Goal: Book appointment/travel/reservation

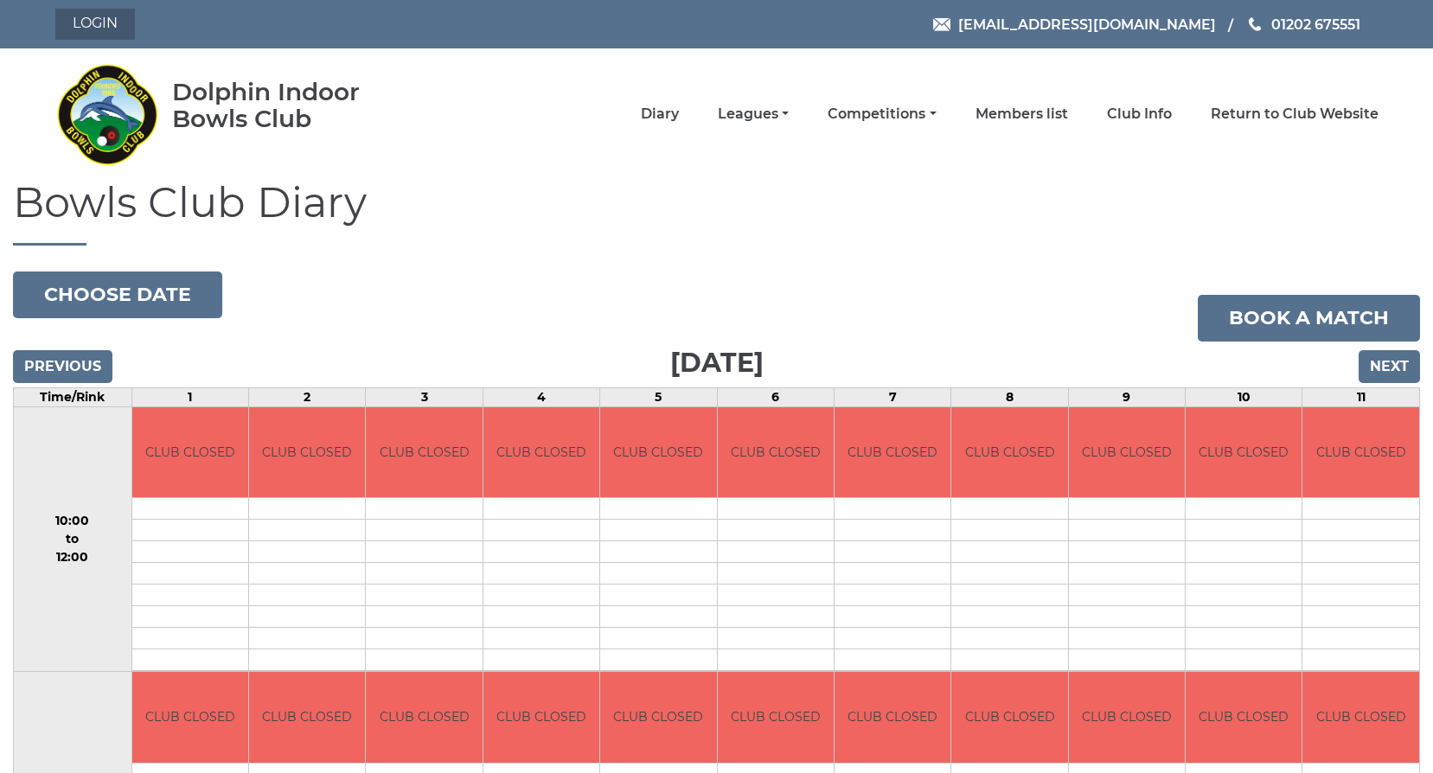
click at [80, 18] on link "Login" at bounding box center [95, 24] width 80 height 31
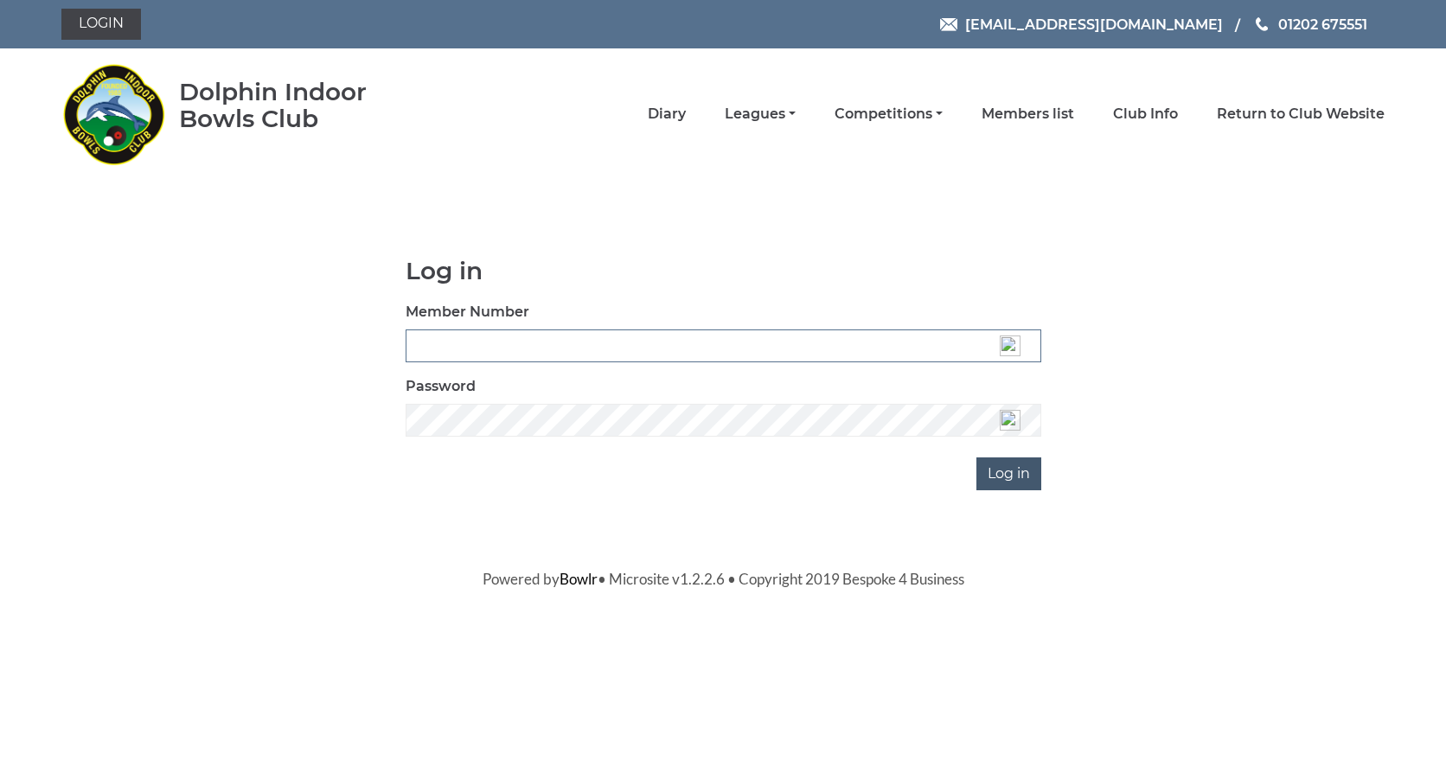
type input "3537"
click at [994, 478] on input "Log in" at bounding box center [1008, 473] width 65 height 33
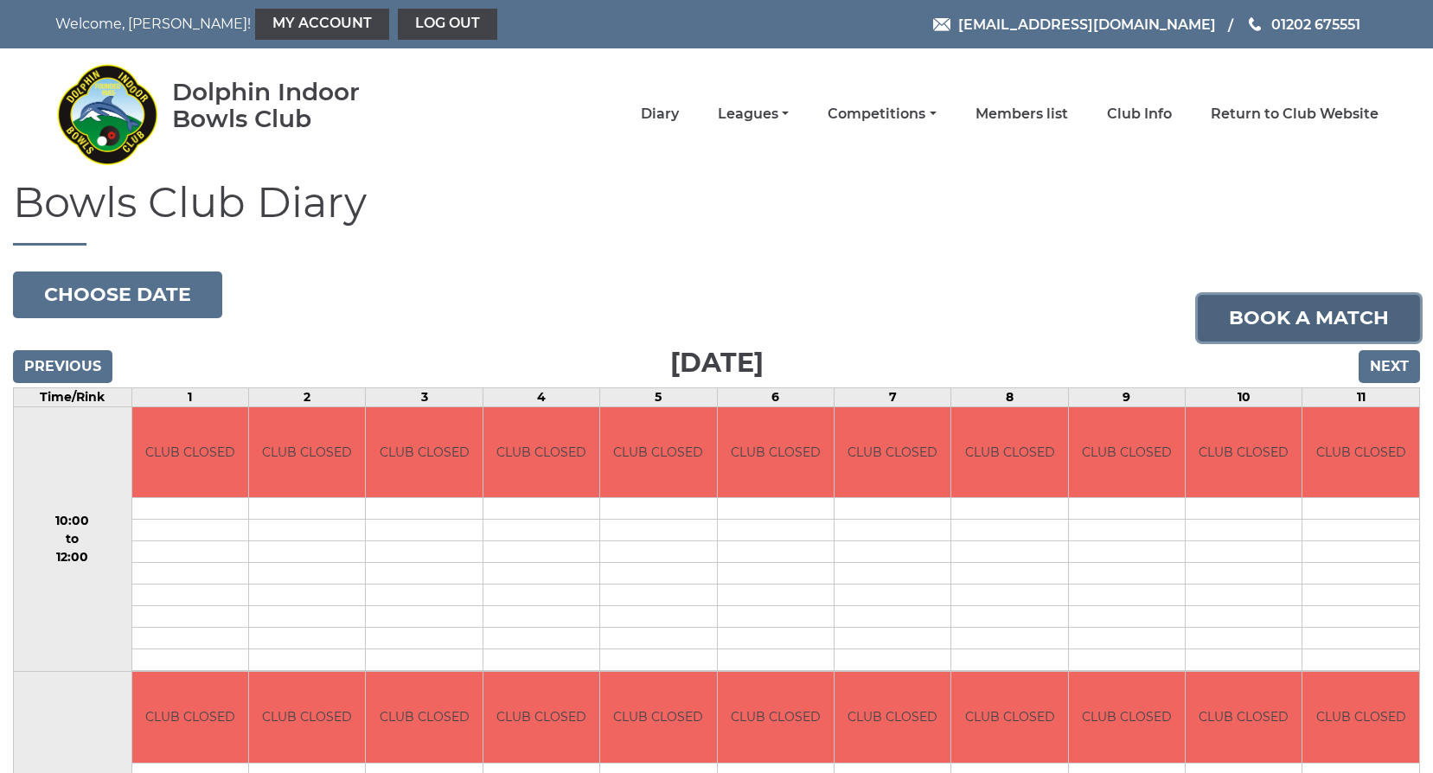
click at [1303, 315] on link "Book a match" at bounding box center [1308, 318] width 222 height 47
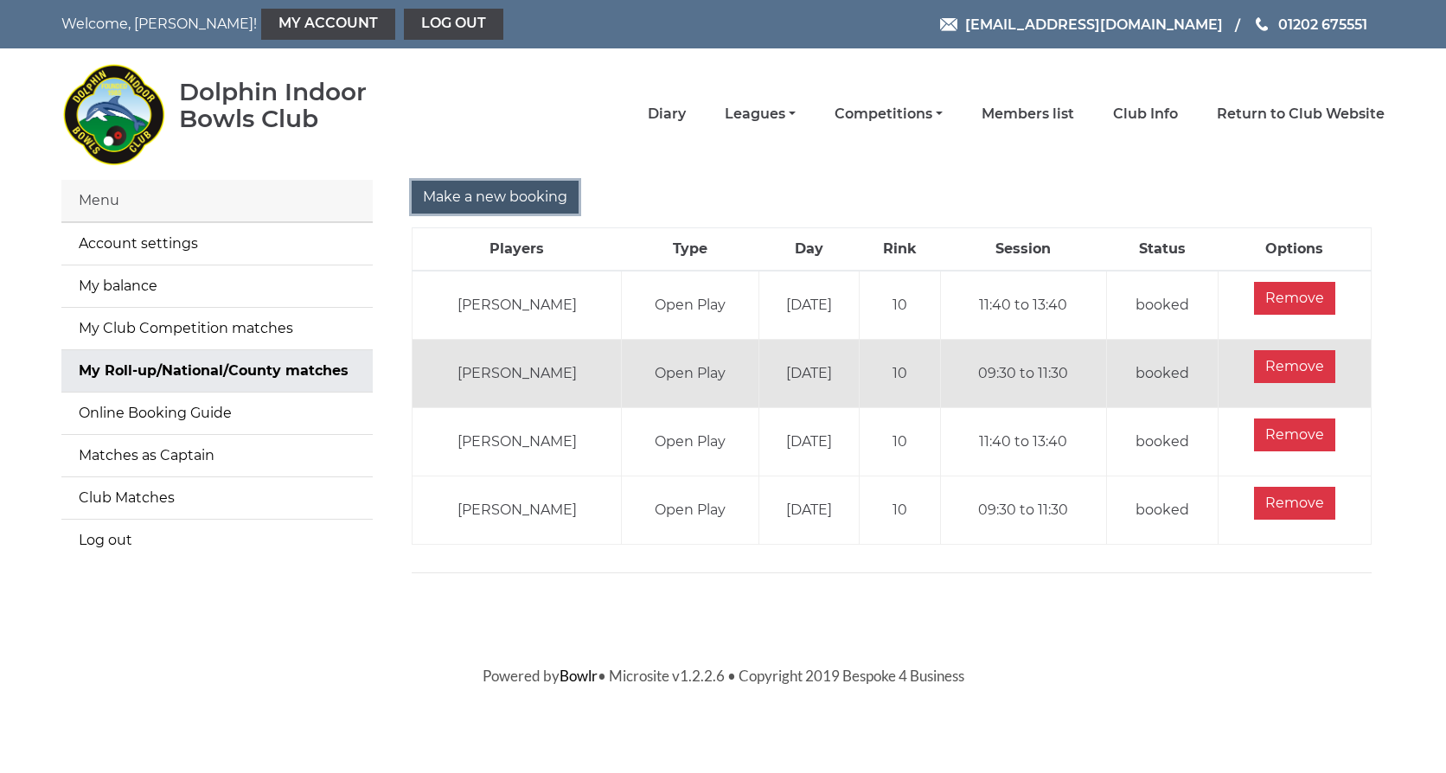
click at [552, 184] on input "Make a new booking" at bounding box center [495, 197] width 167 height 33
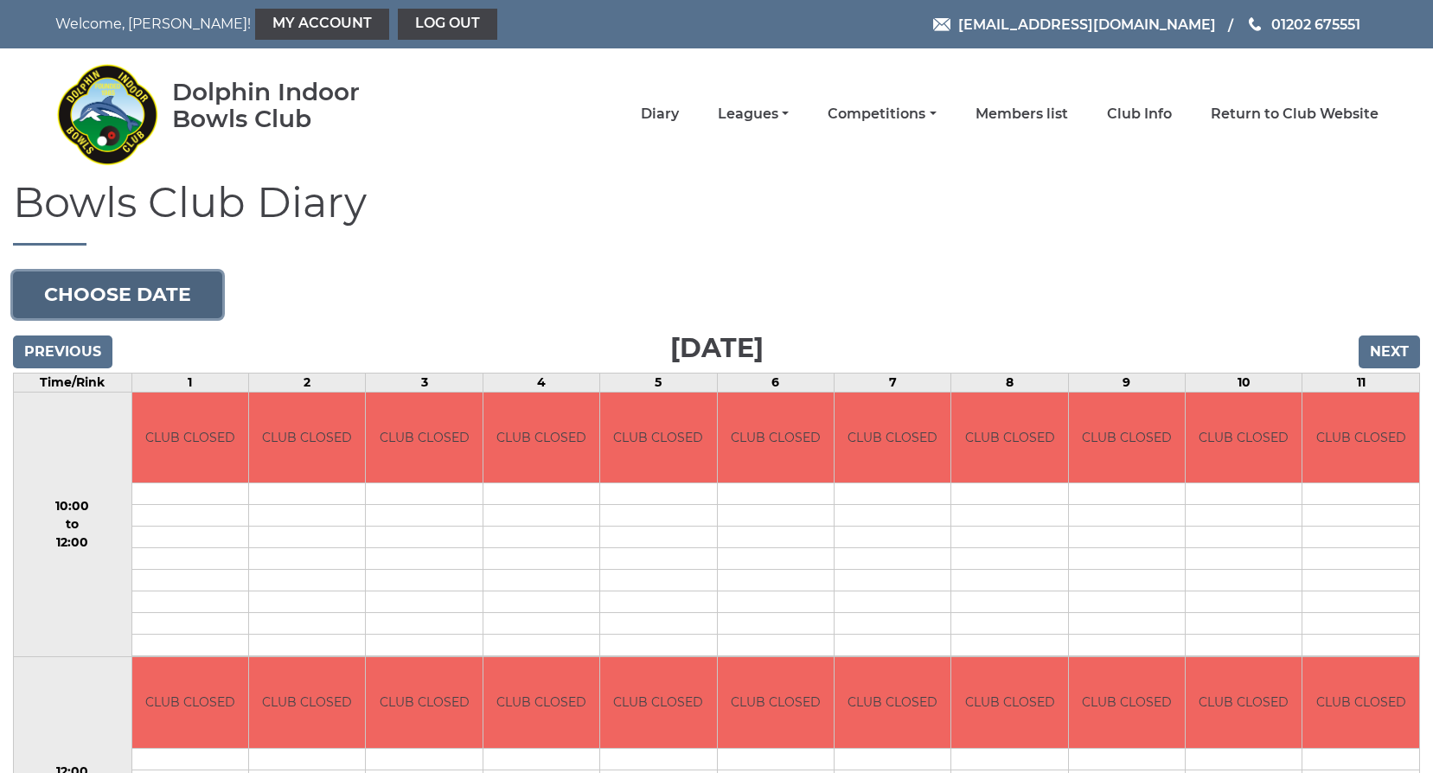
click at [131, 299] on button "Choose date" at bounding box center [117, 294] width 209 height 47
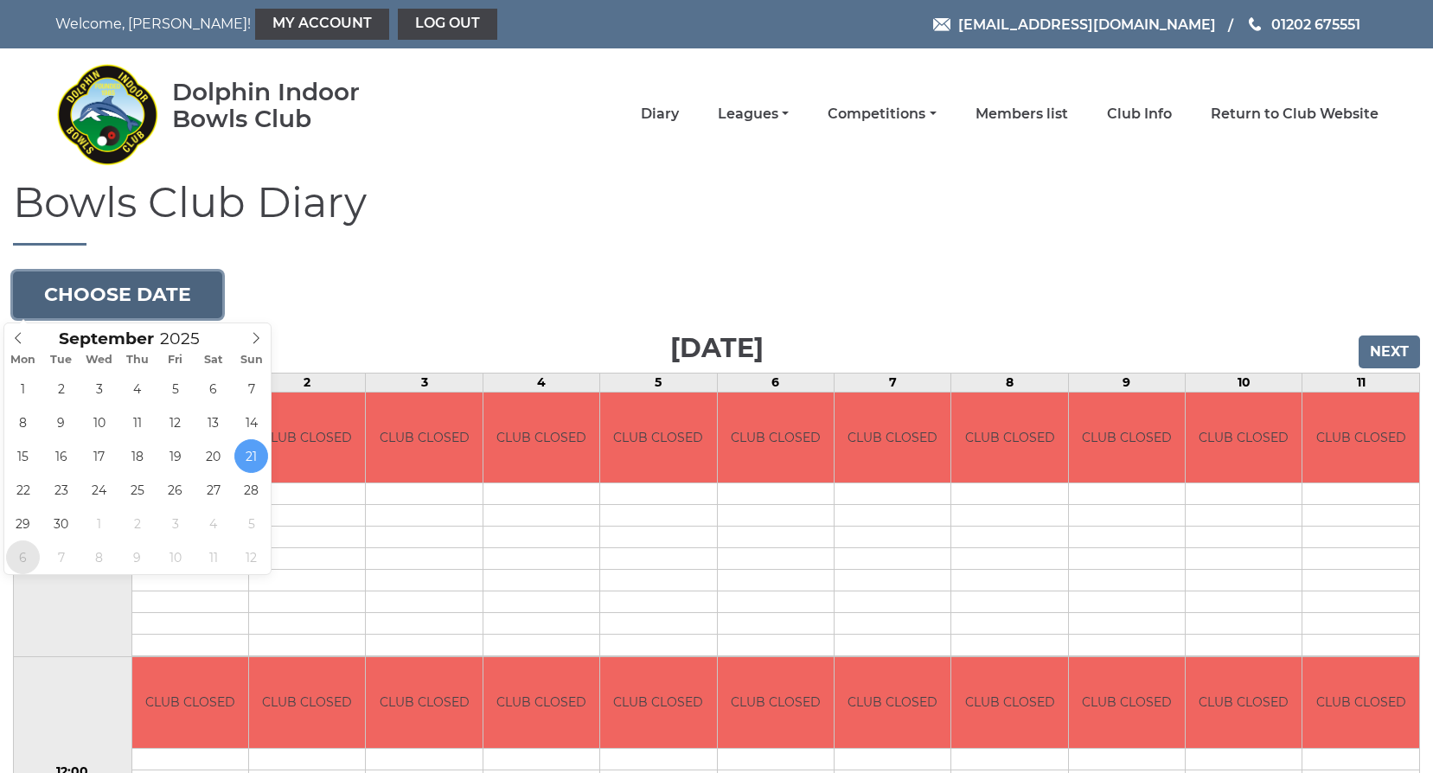
type input "2025-10-06"
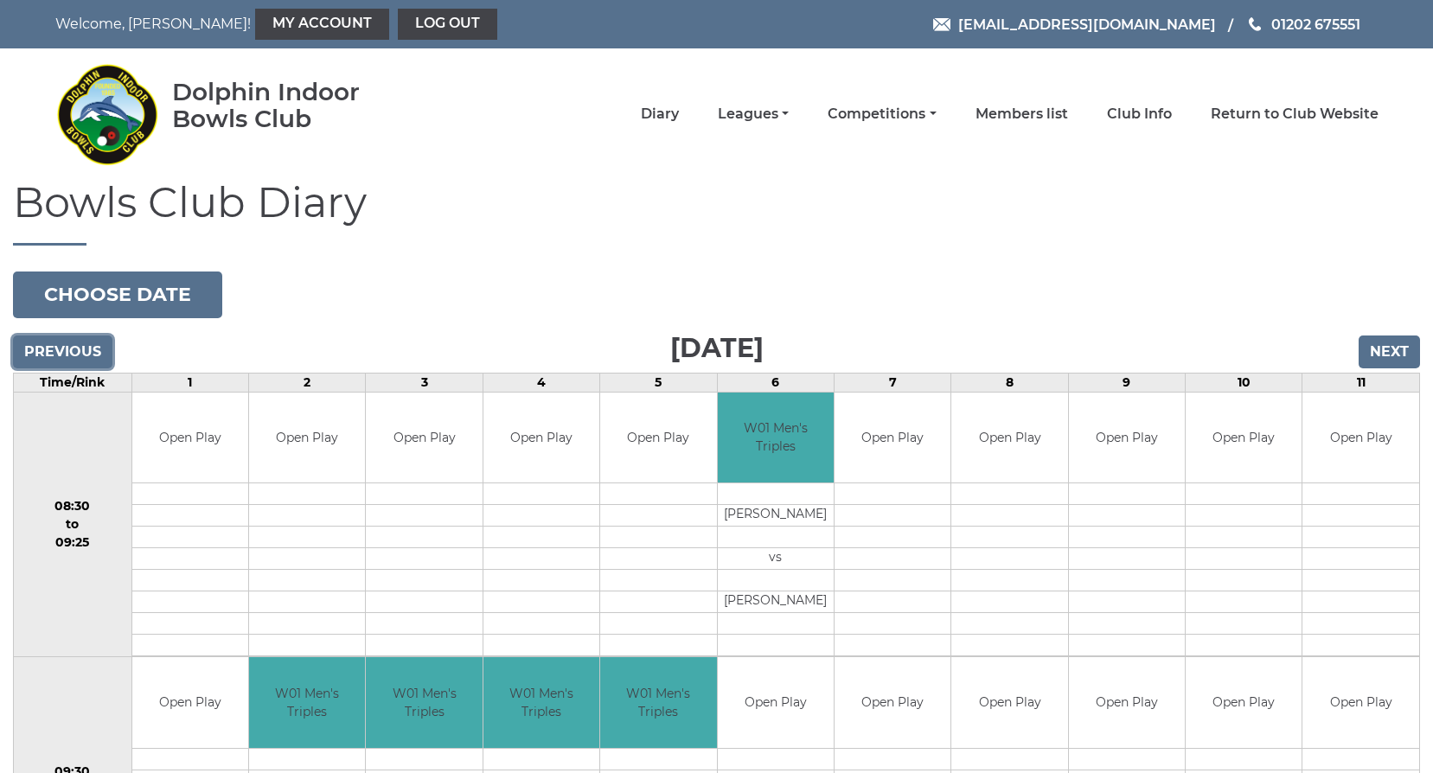
click at [33, 354] on input "Previous" at bounding box center [62, 351] width 99 height 33
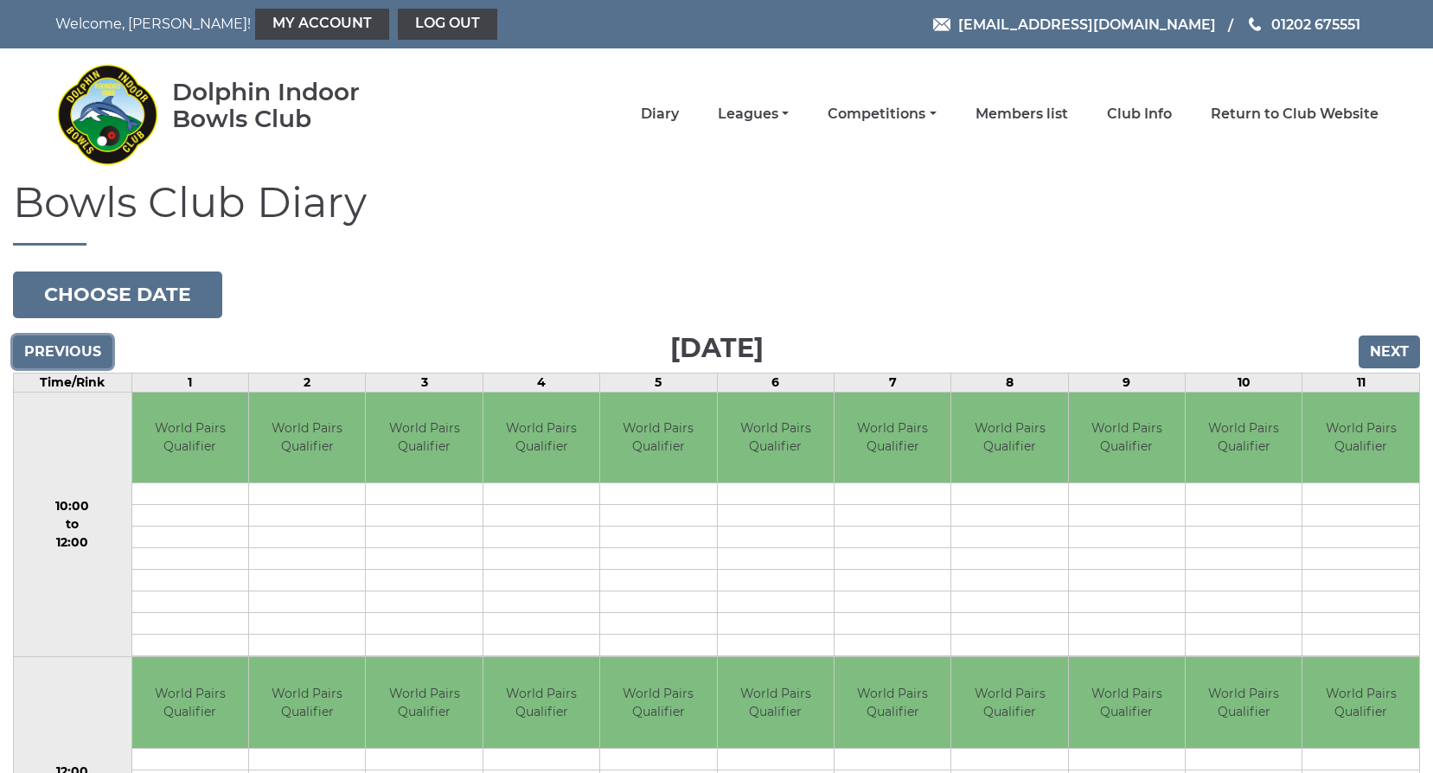
click at [55, 345] on input "Previous" at bounding box center [62, 351] width 99 height 33
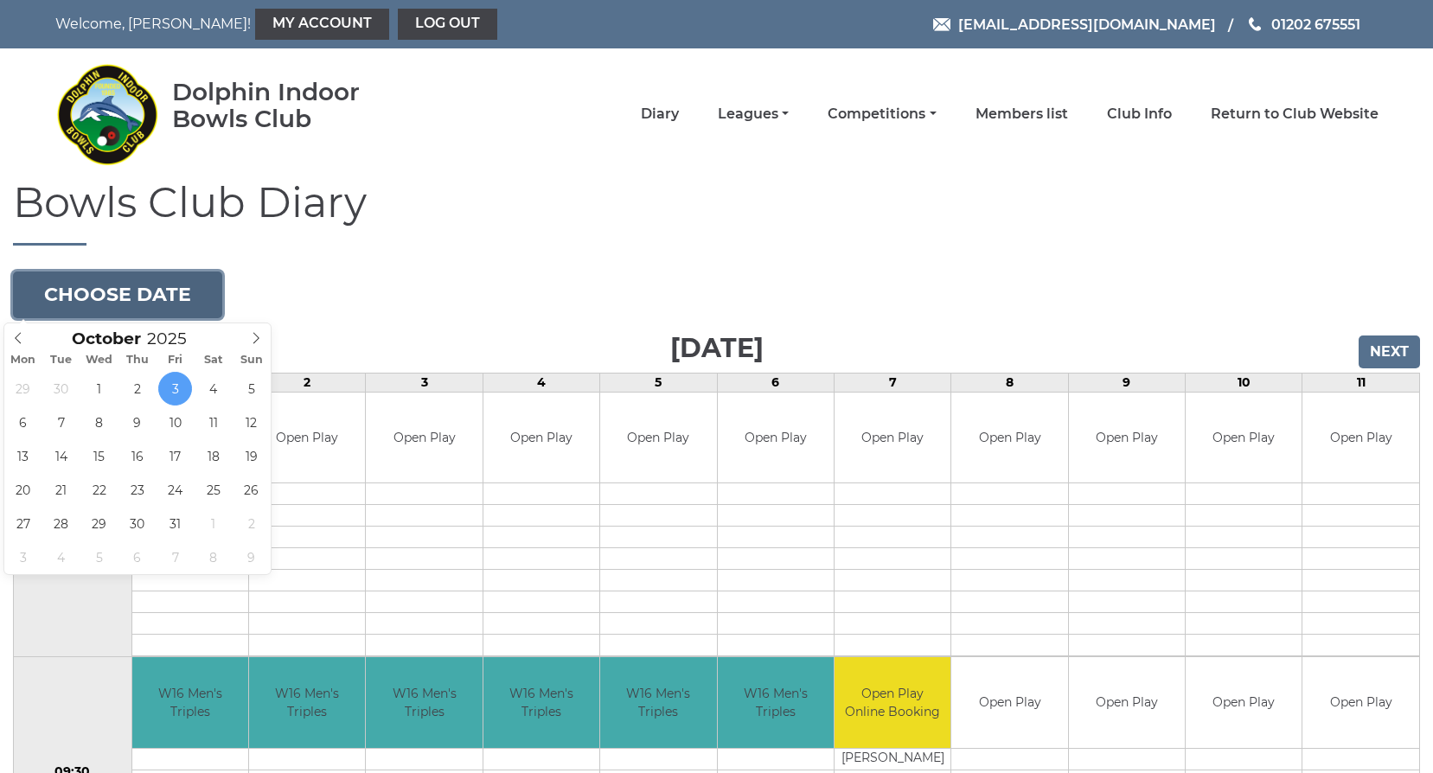
click at [105, 285] on button "Choose date" at bounding box center [117, 294] width 209 height 47
type input "2025-09-29"
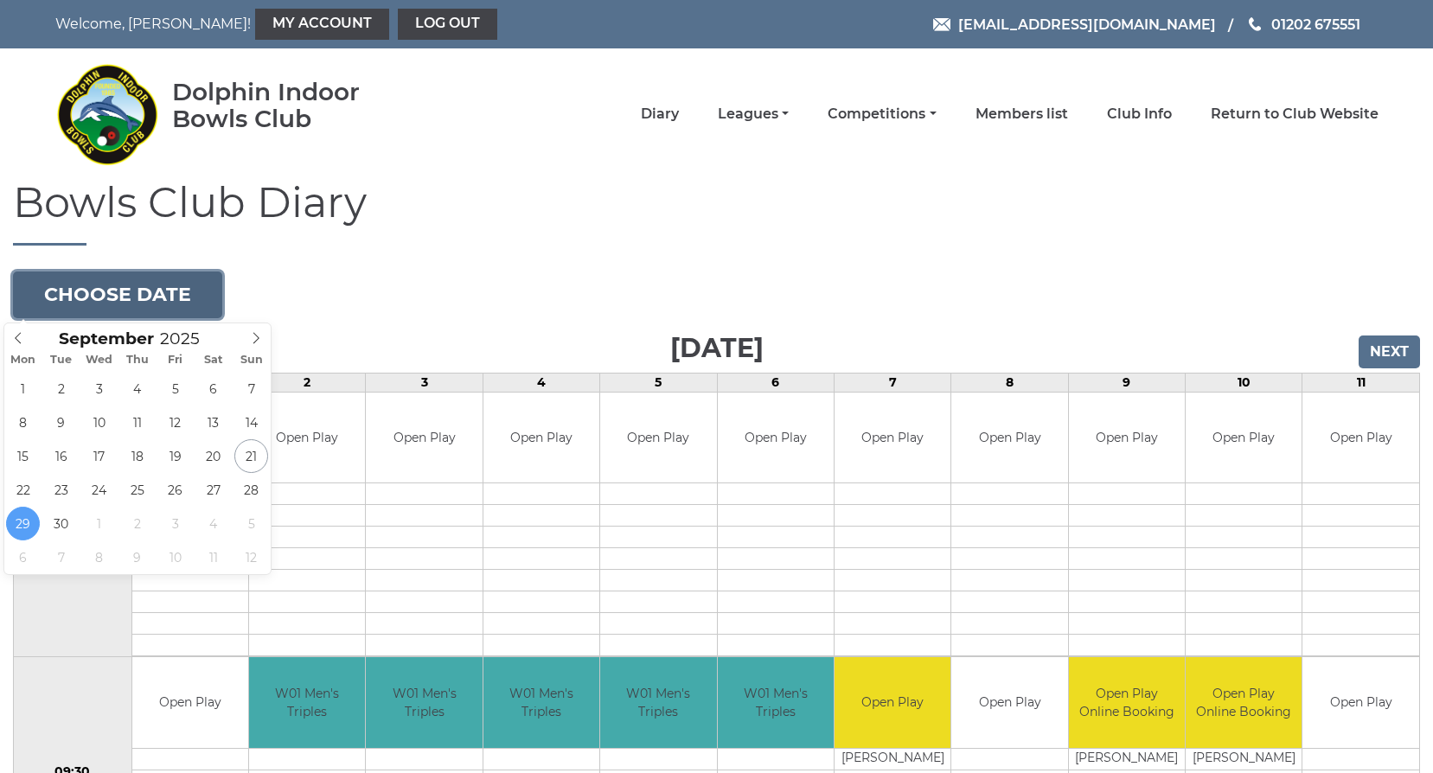
click at [102, 297] on button "Choose date" at bounding box center [117, 294] width 209 height 47
type input "2025-10-06"
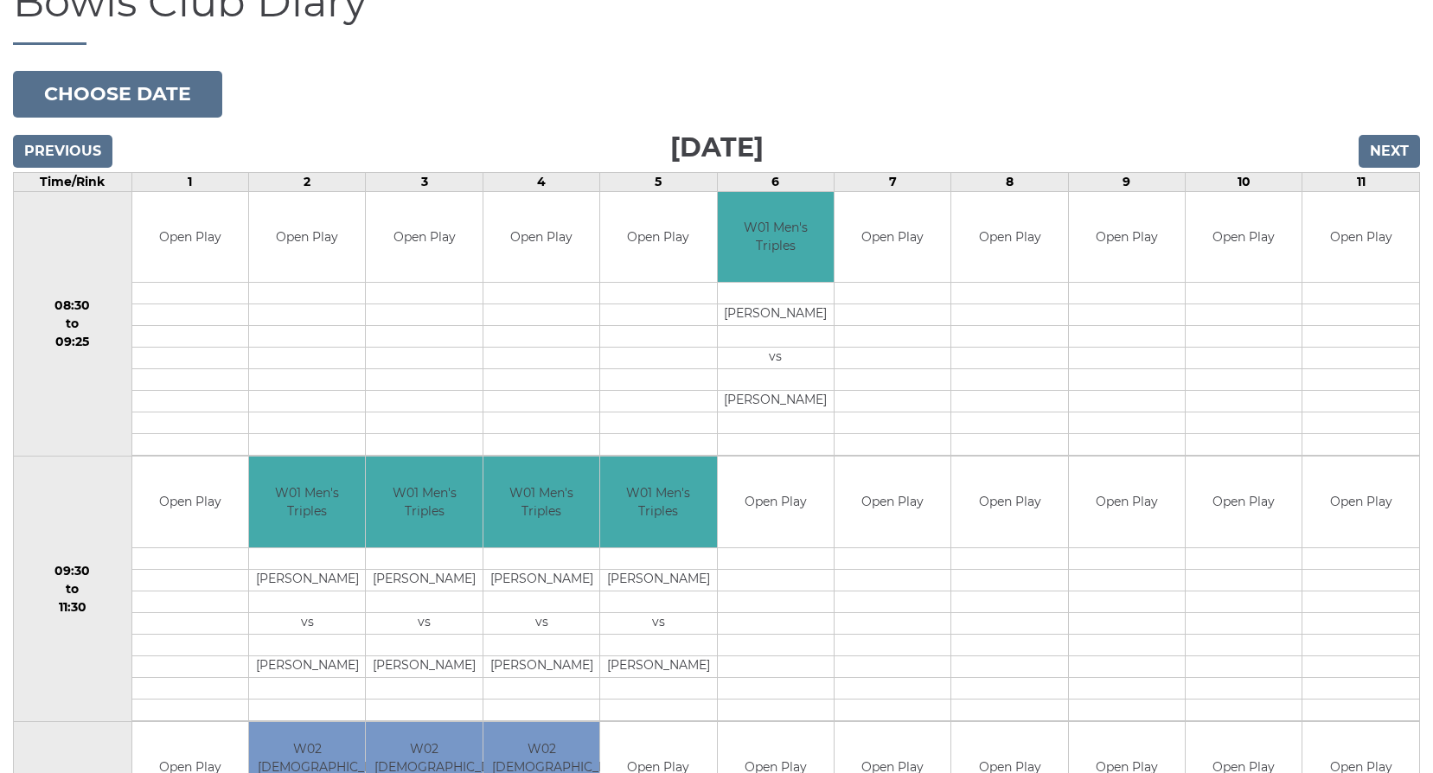
scroll to position [86, 0]
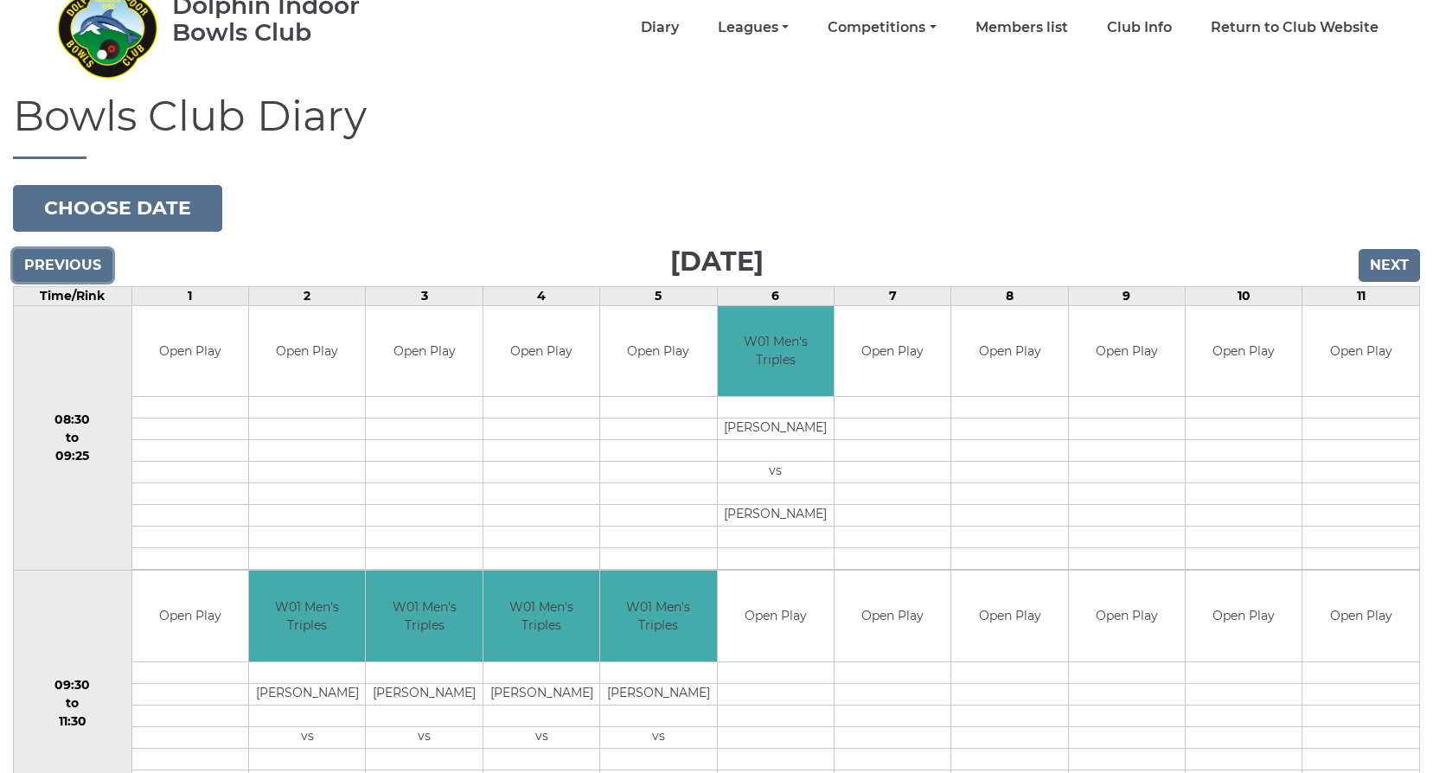
click at [86, 261] on input "Previous" at bounding box center [62, 265] width 99 height 33
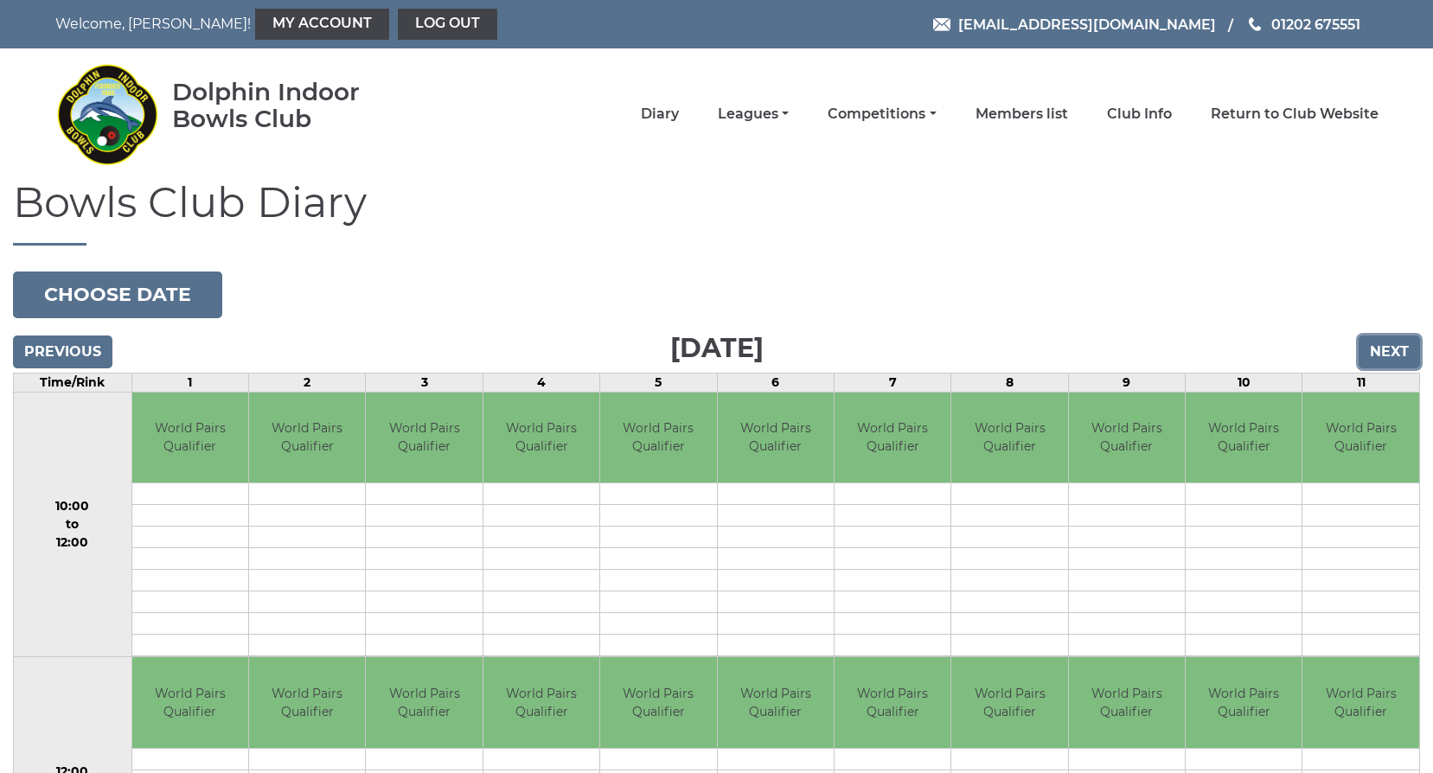
click at [1398, 354] on input "Next" at bounding box center [1388, 351] width 61 height 33
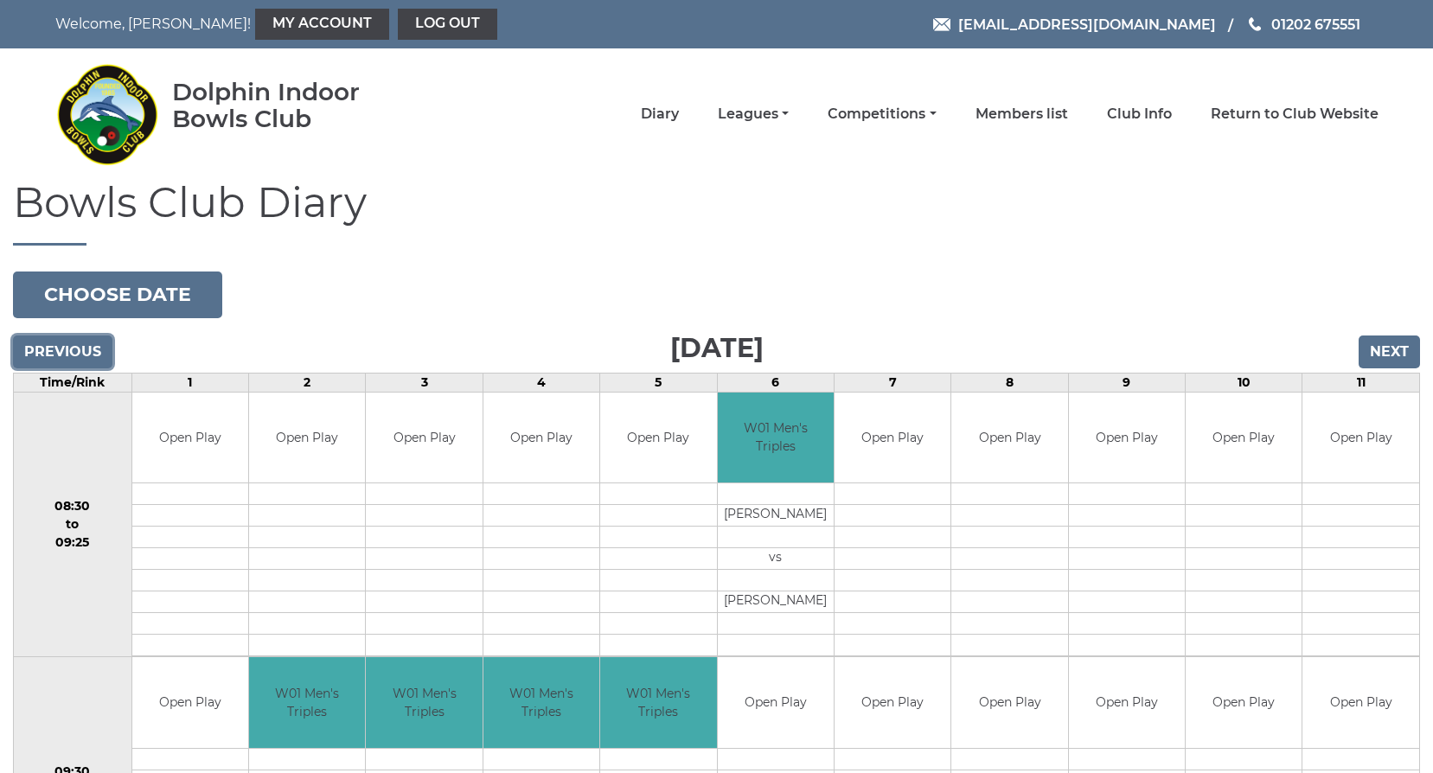
click at [48, 354] on input "Previous" at bounding box center [62, 351] width 99 height 33
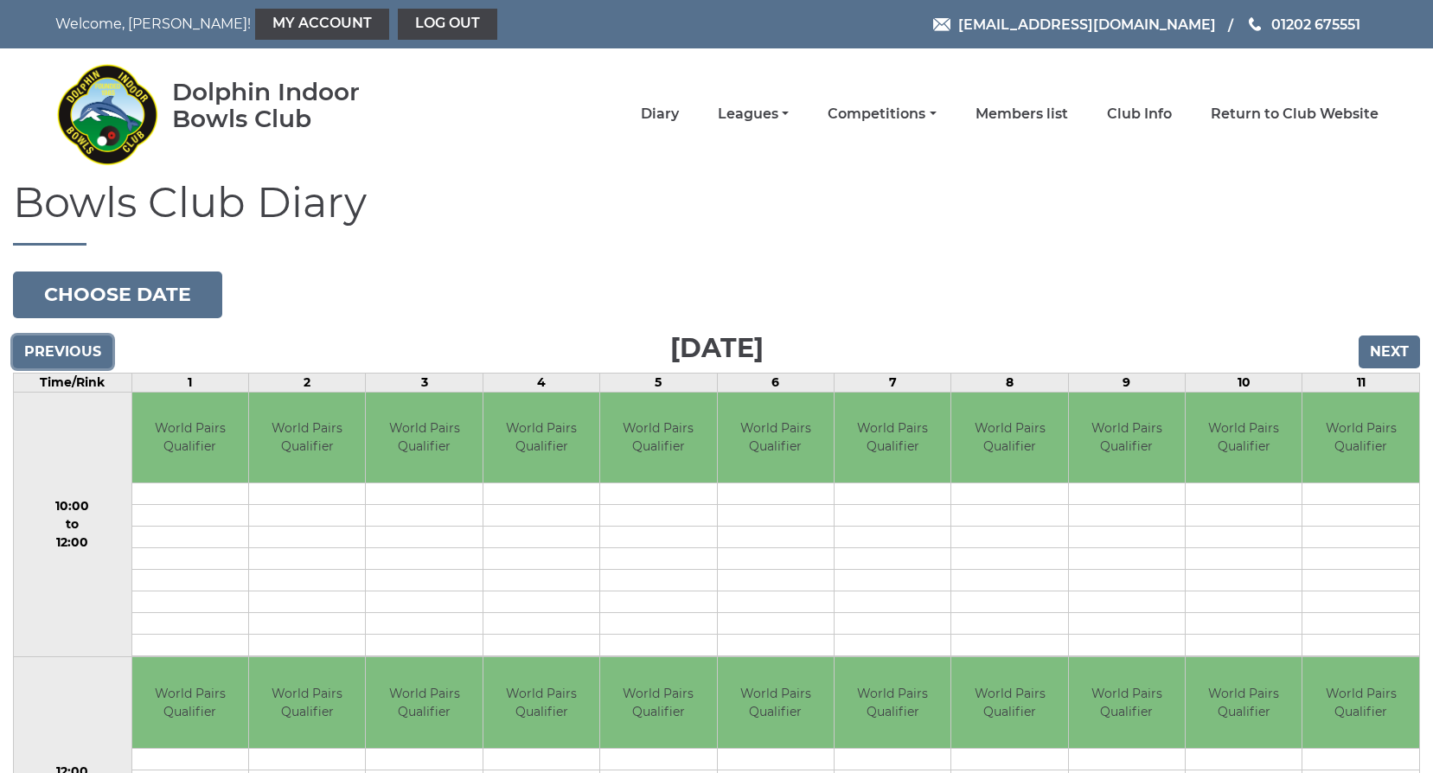
click at [44, 343] on input "Previous" at bounding box center [62, 351] width 99 height 33
click at [44, 345] on input "Previous" at bounding box center [62, 351] width 99 height 33
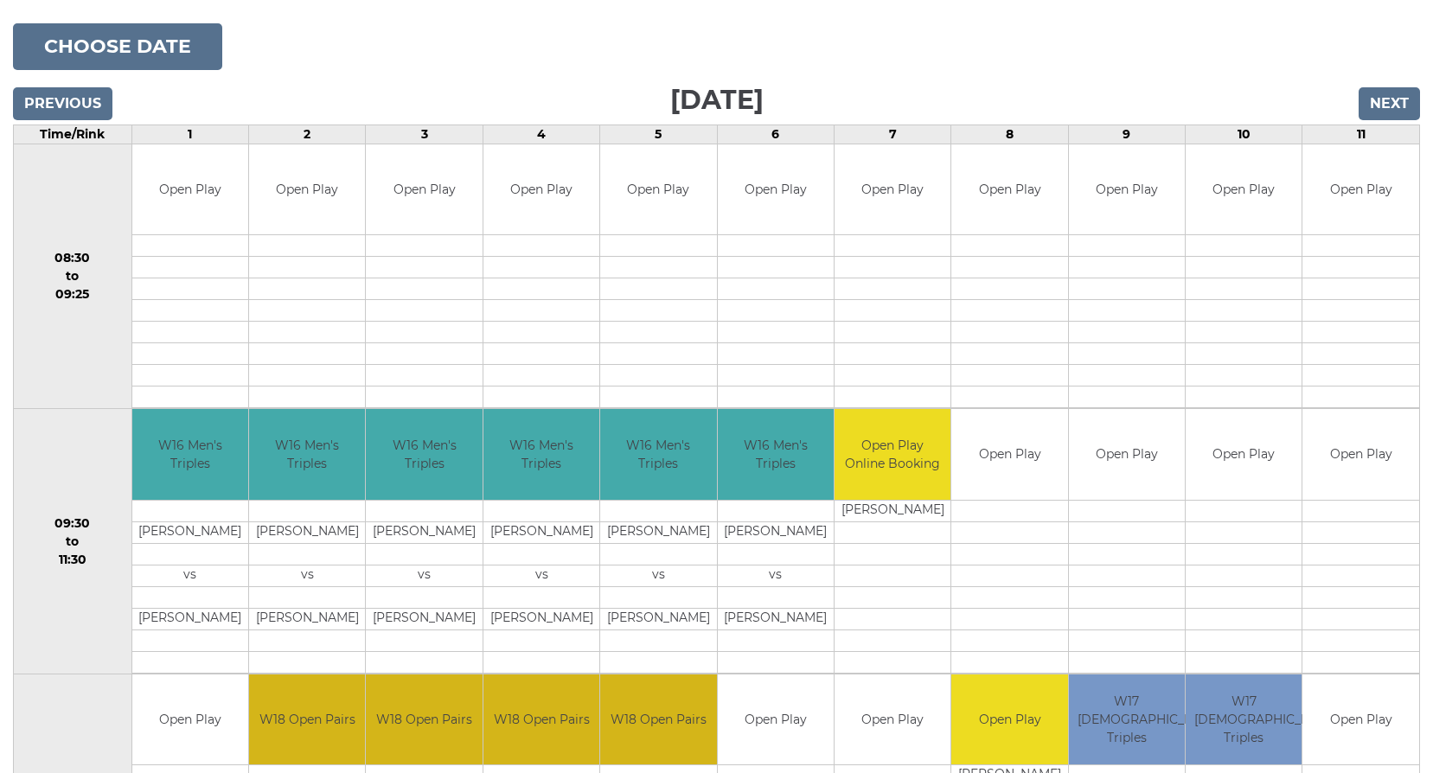
scroll to position [259, 0]
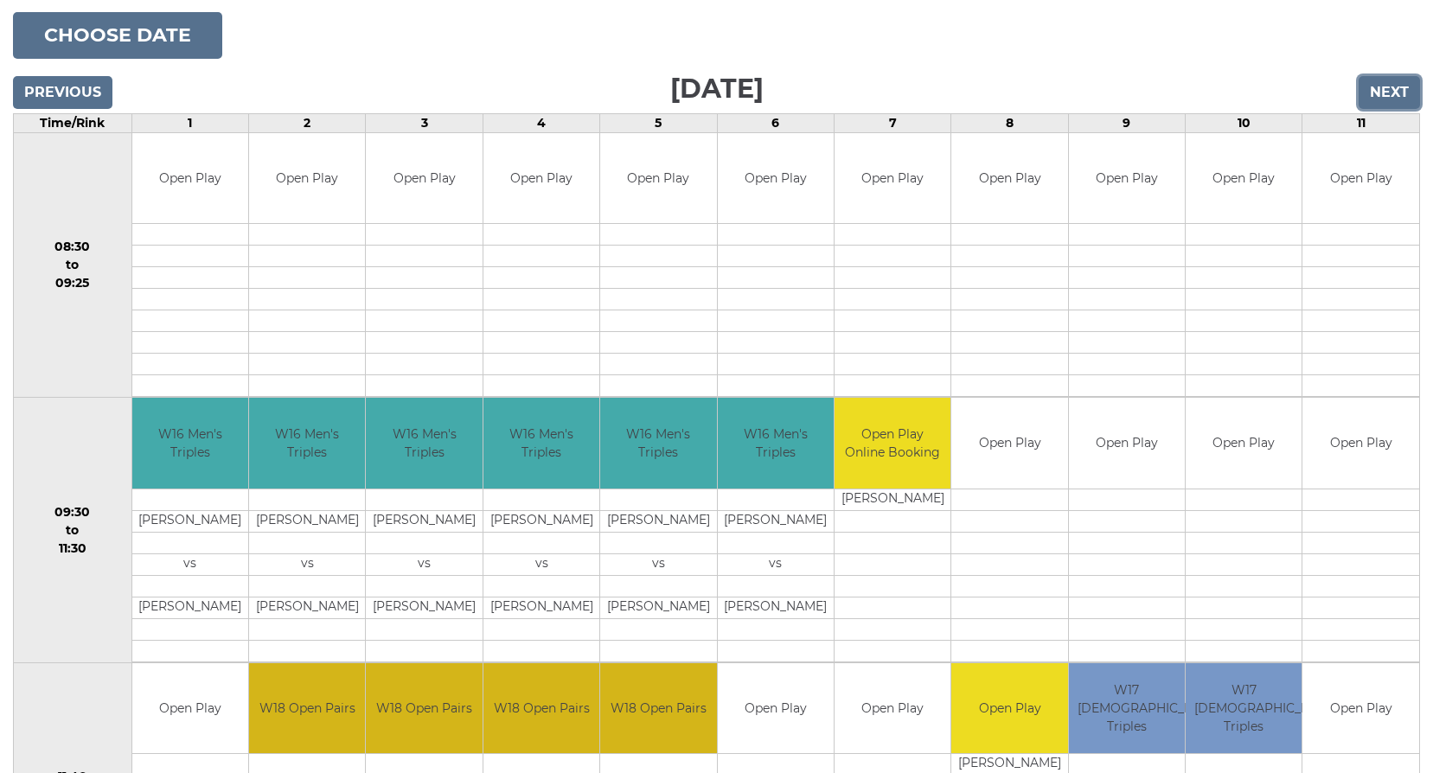
click at [1378, 93] on input "Next" at bounding box center [1388, 92] width 61 height 33
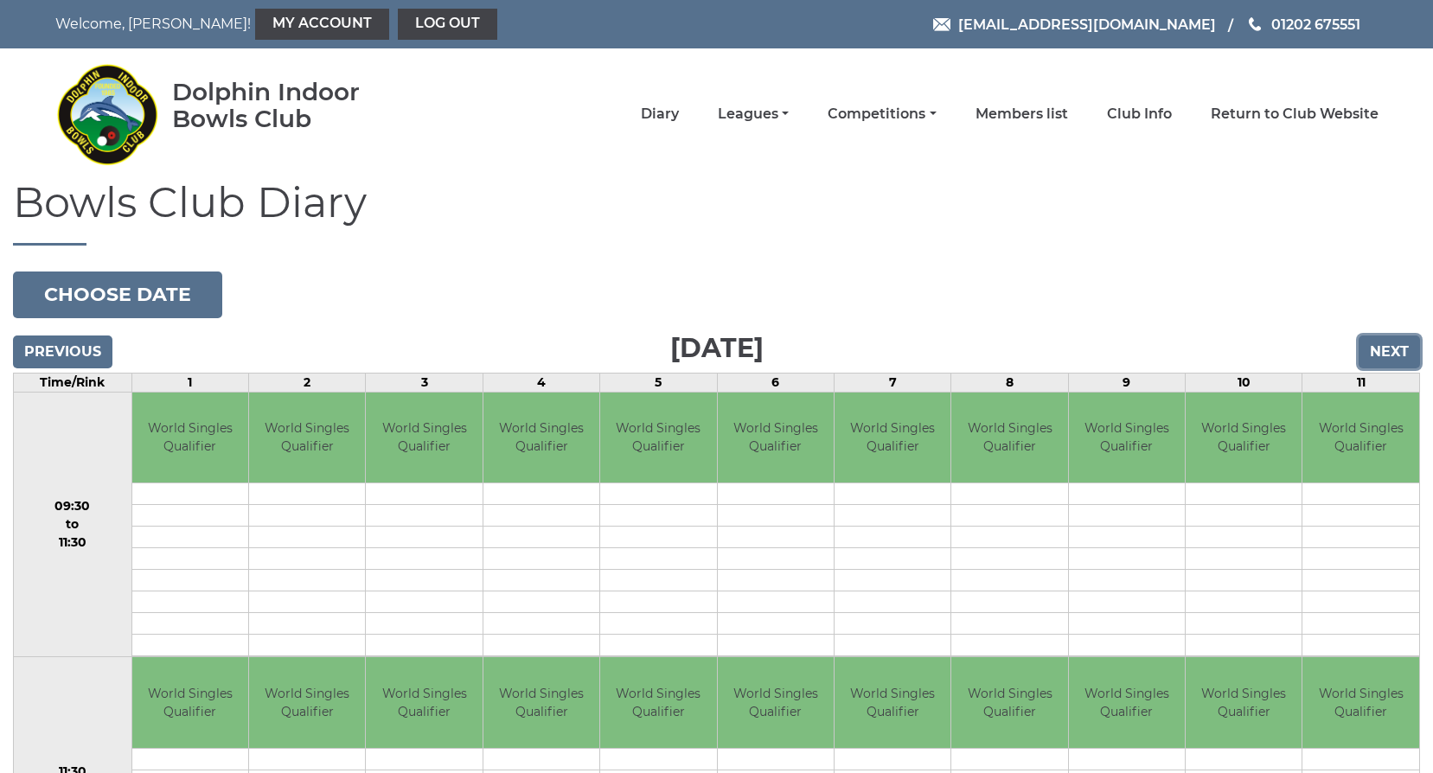
click at [1382, 354] on input "Next" at bounding box center [1388, 351] width 61 height 33
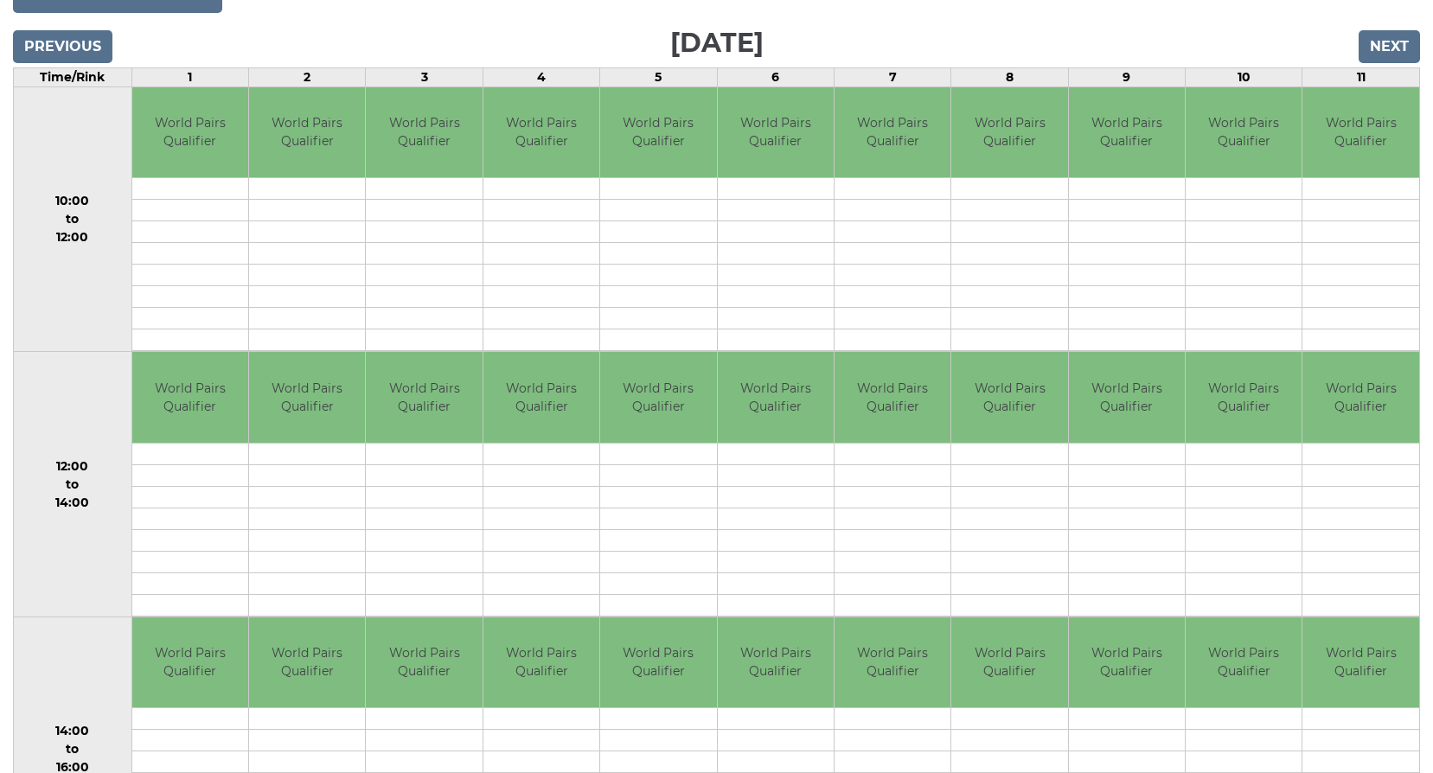
scroll to position [173, 0]
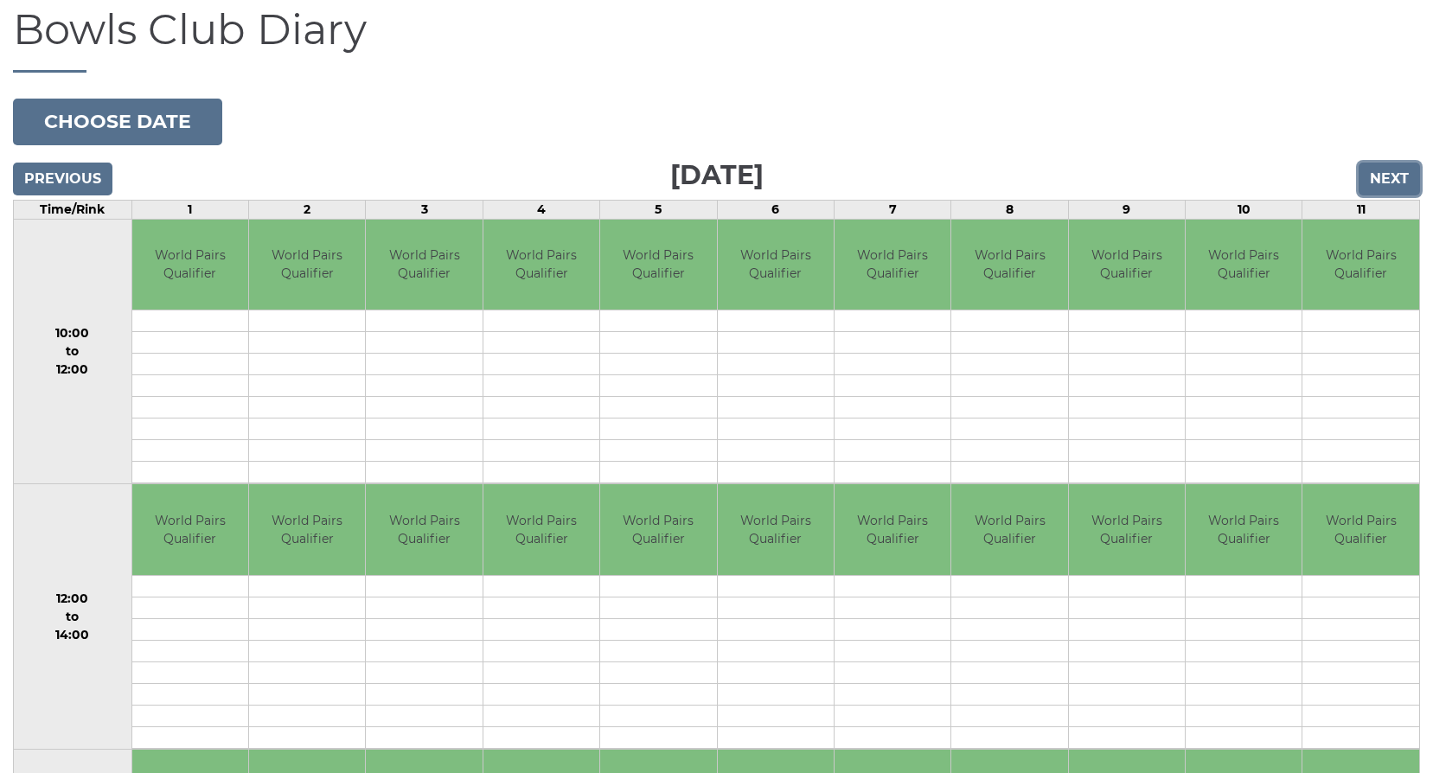
click at [1376, 180] on input "Next" at bounding box center [1388, 179] width 61 height 33
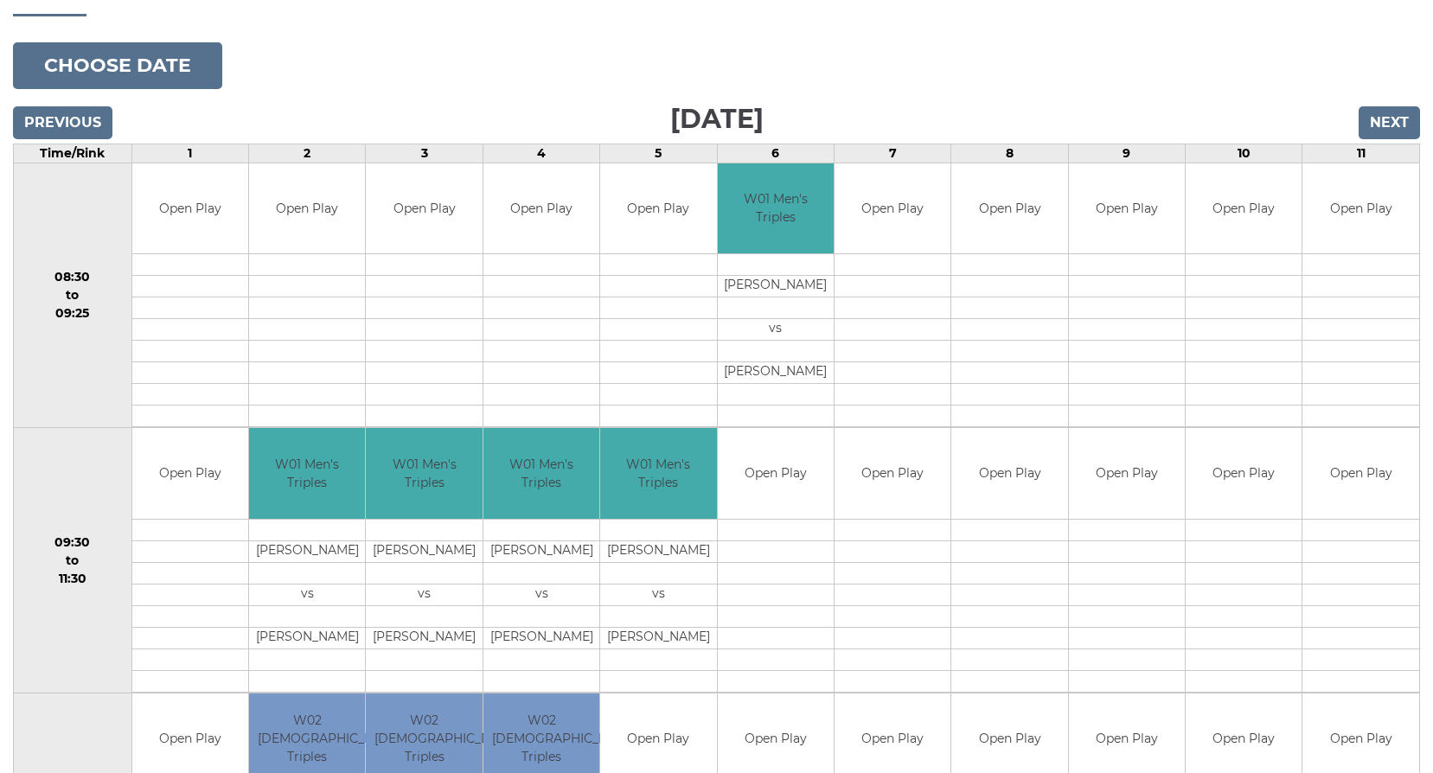
scroll to position [259, 0]
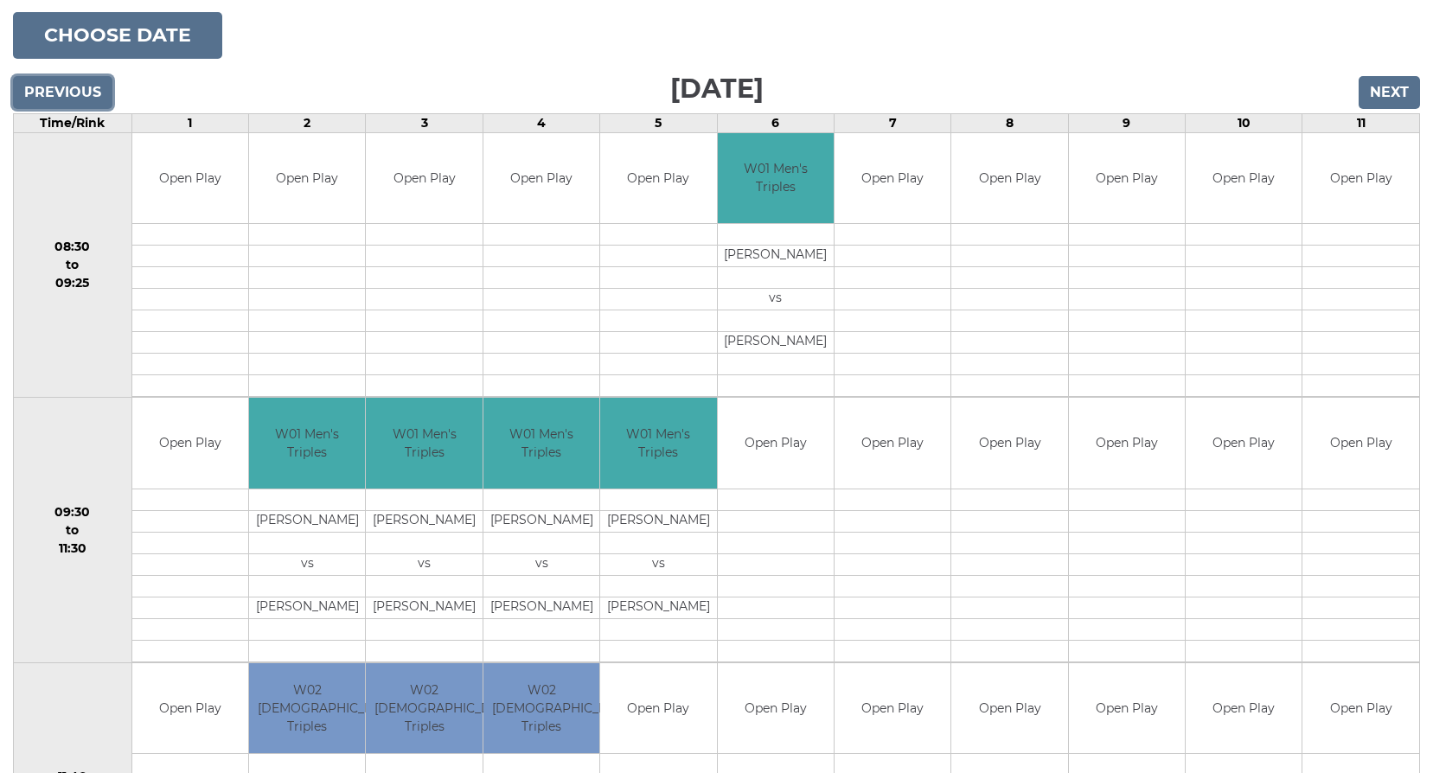
click at [60, 88] on input "Previous" at bounding box center [62, 92] width 99 height 33
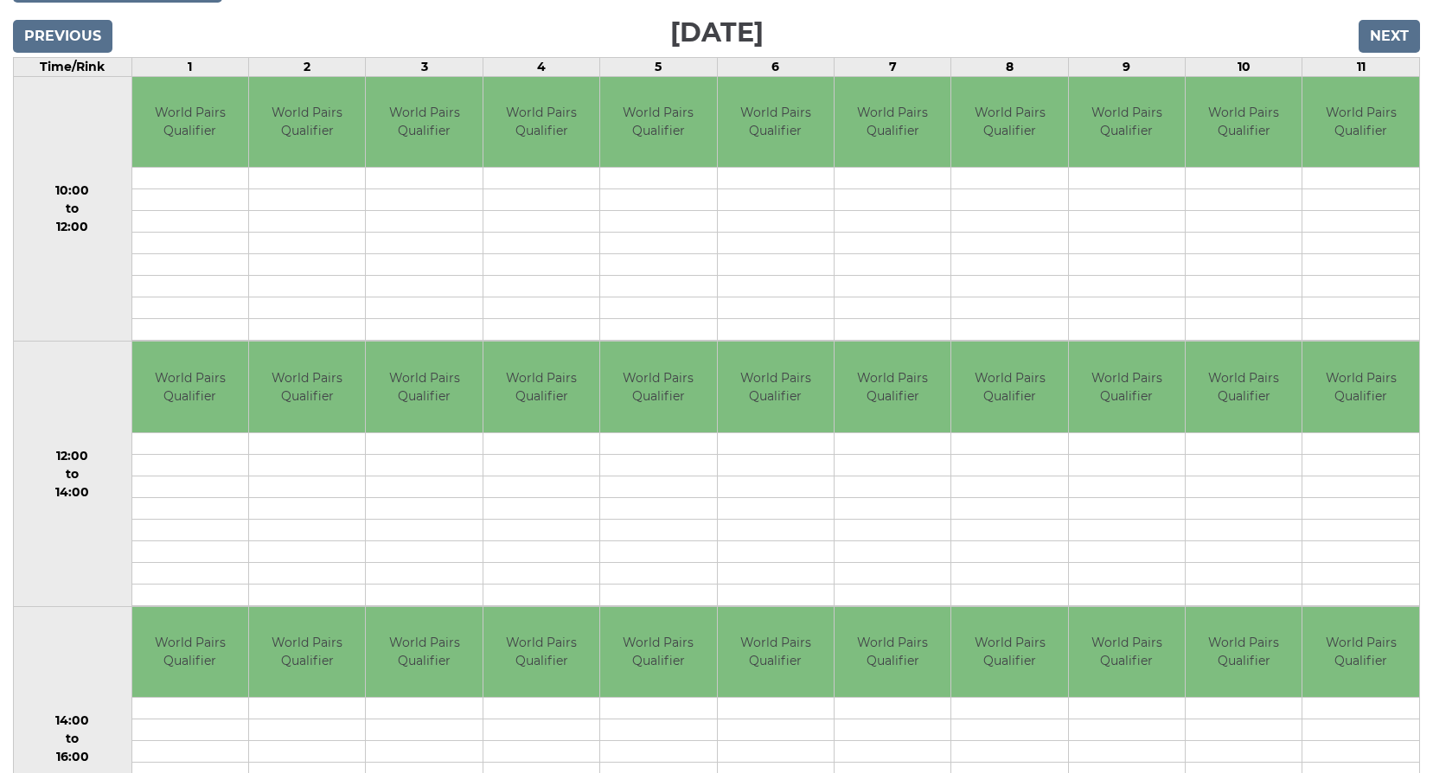
scroll to position [346, 0]
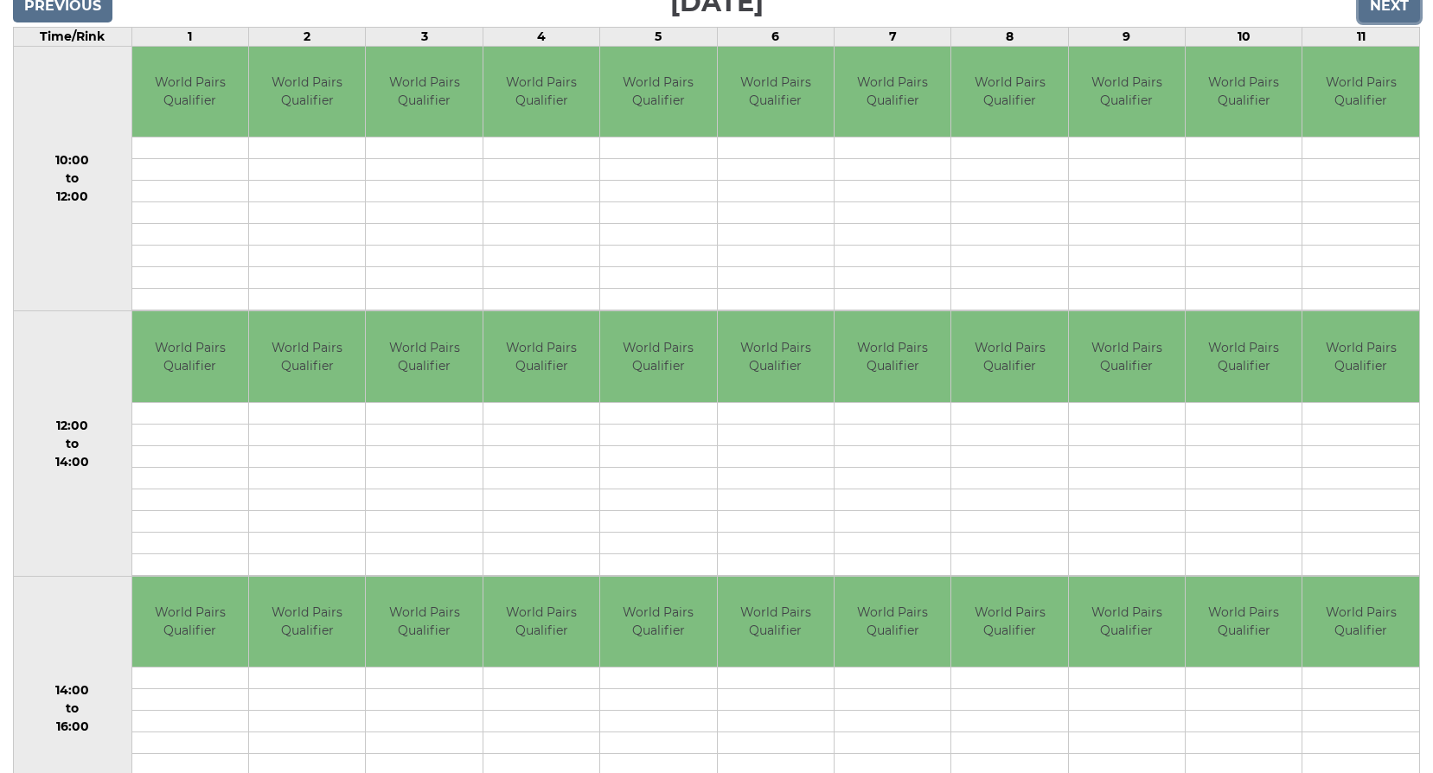
click at [1389, 11] on input "Next" at bounding box center [1388, 6] width 61 height 33
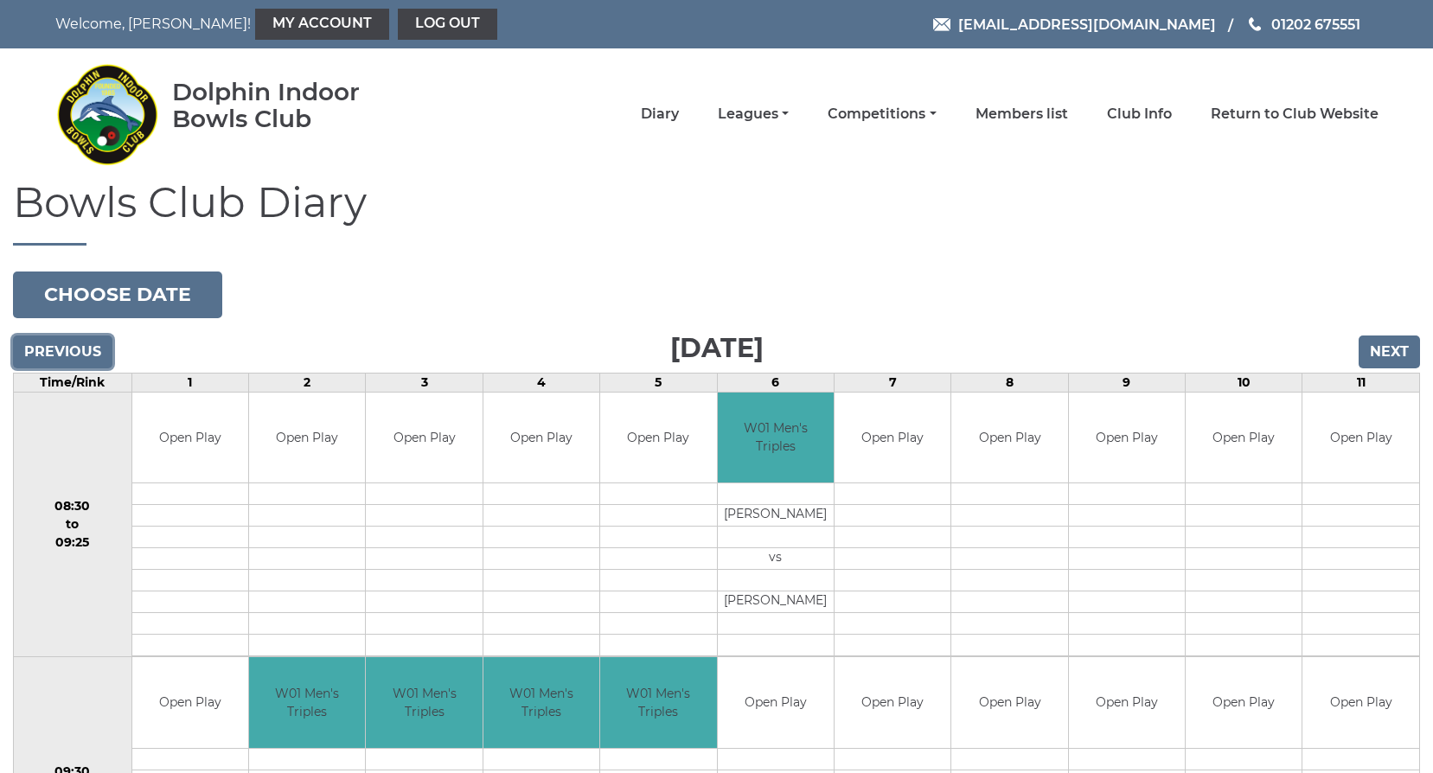
click at [76, 348] on input "Previous" at bounding box center [62, 351] width 99 height 33
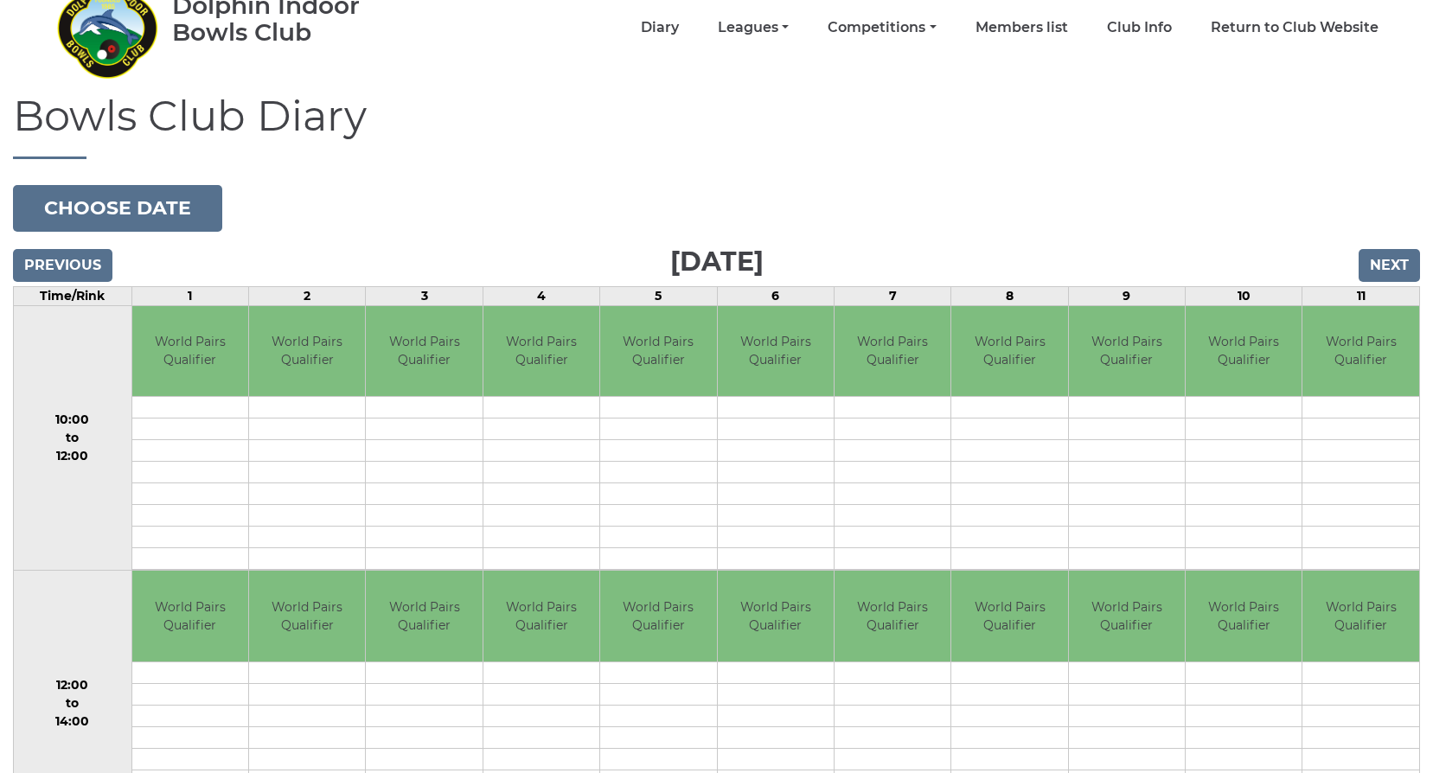
scroll to position [173, 0]
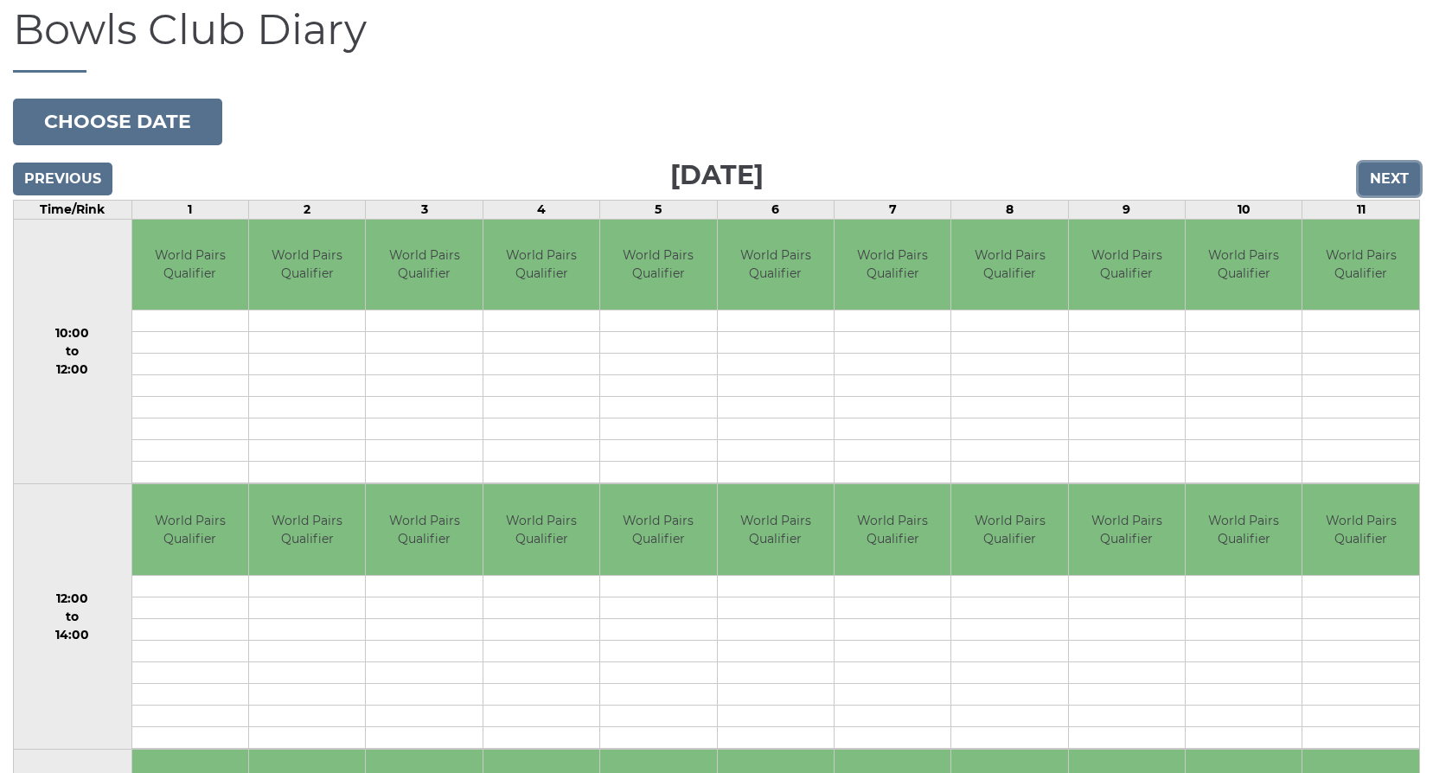
click at [1392, 182] on input "Next" at bounding box center [1388, 179] width 61 height 33
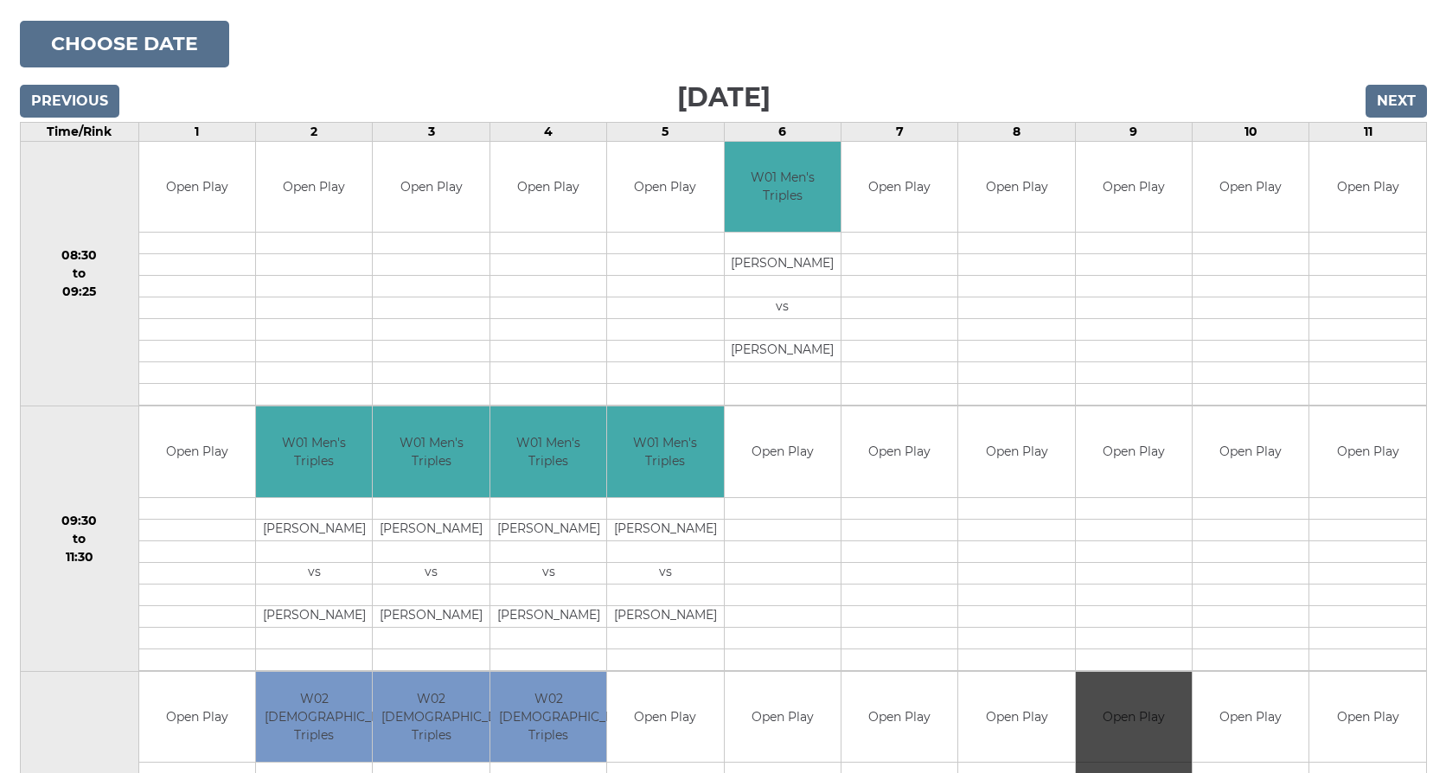
scroll to position [259, 0]
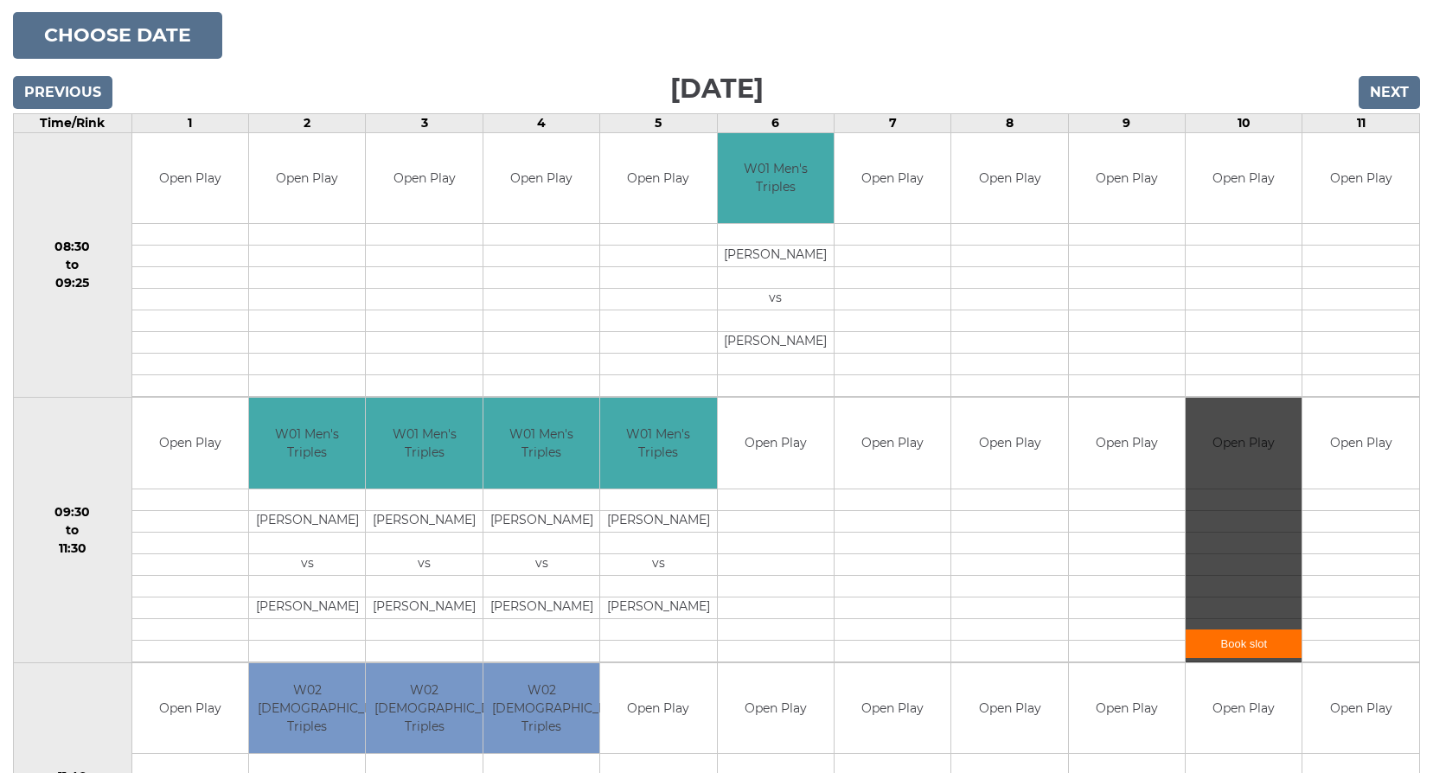
click at [1254, 654] on link "Book slot" at bounding box center [1243, 643] width 116 height 29
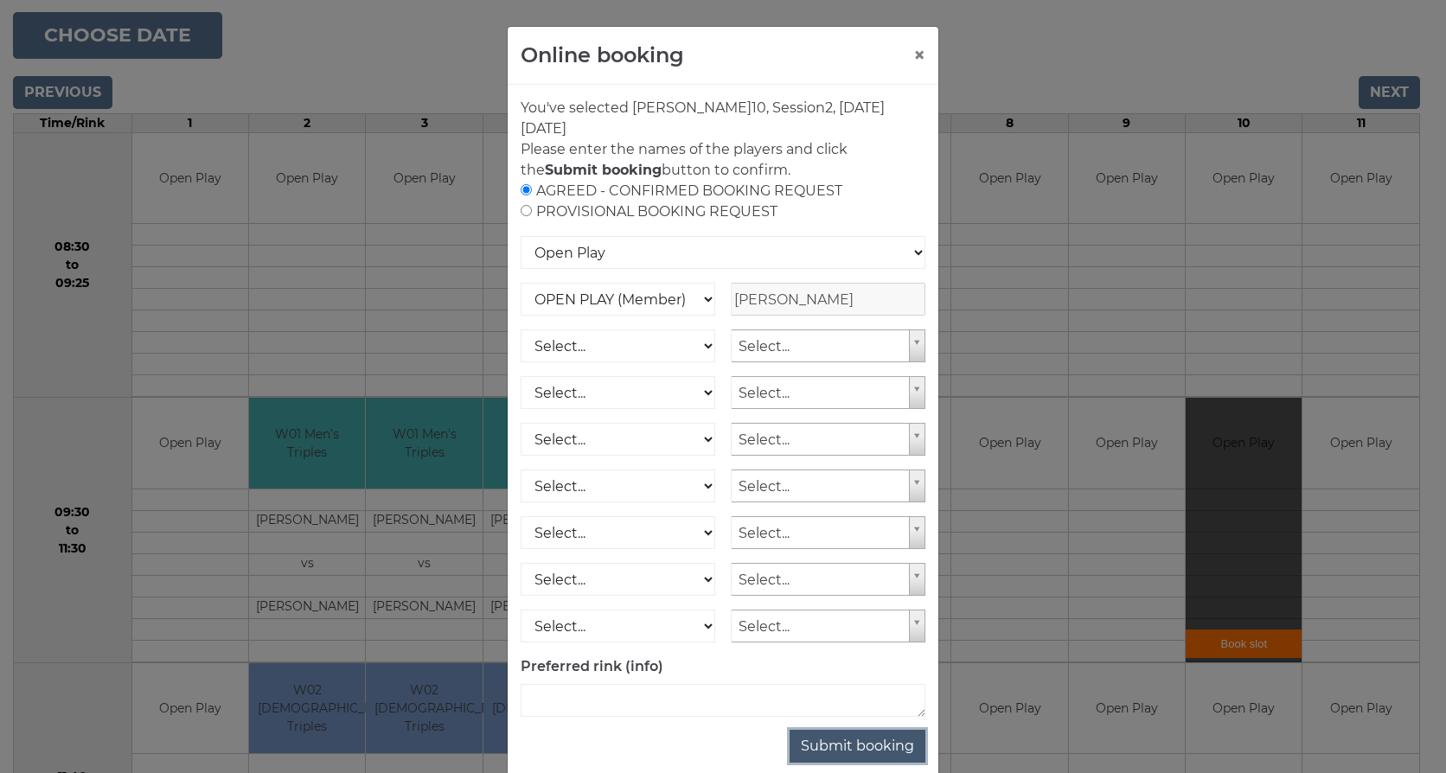
click at [858, 750] on button "Submit booking" at bounding box center [857, 746] width 136 height 33
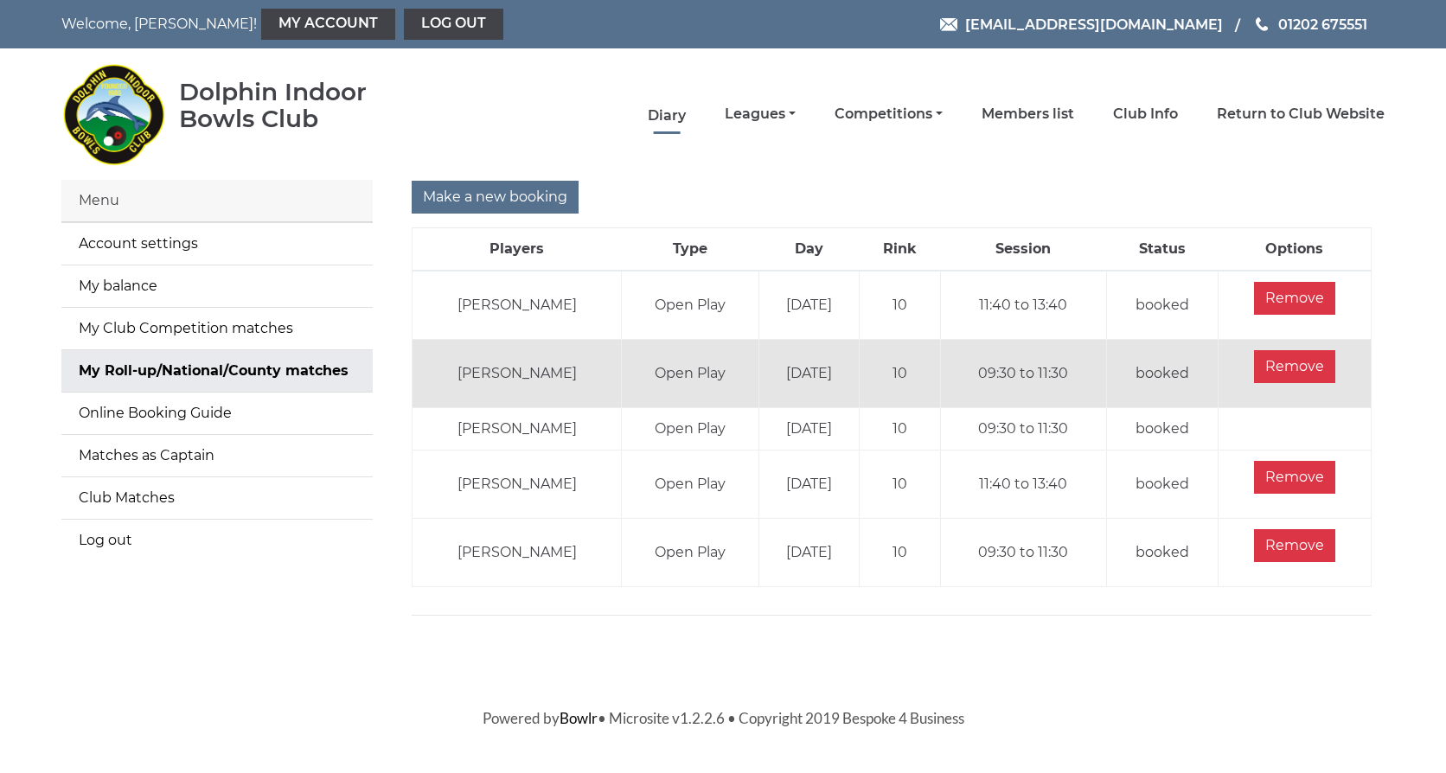
click at [656, 106] on link "Diary" at bounding box center [667, 115] width 38 height 19
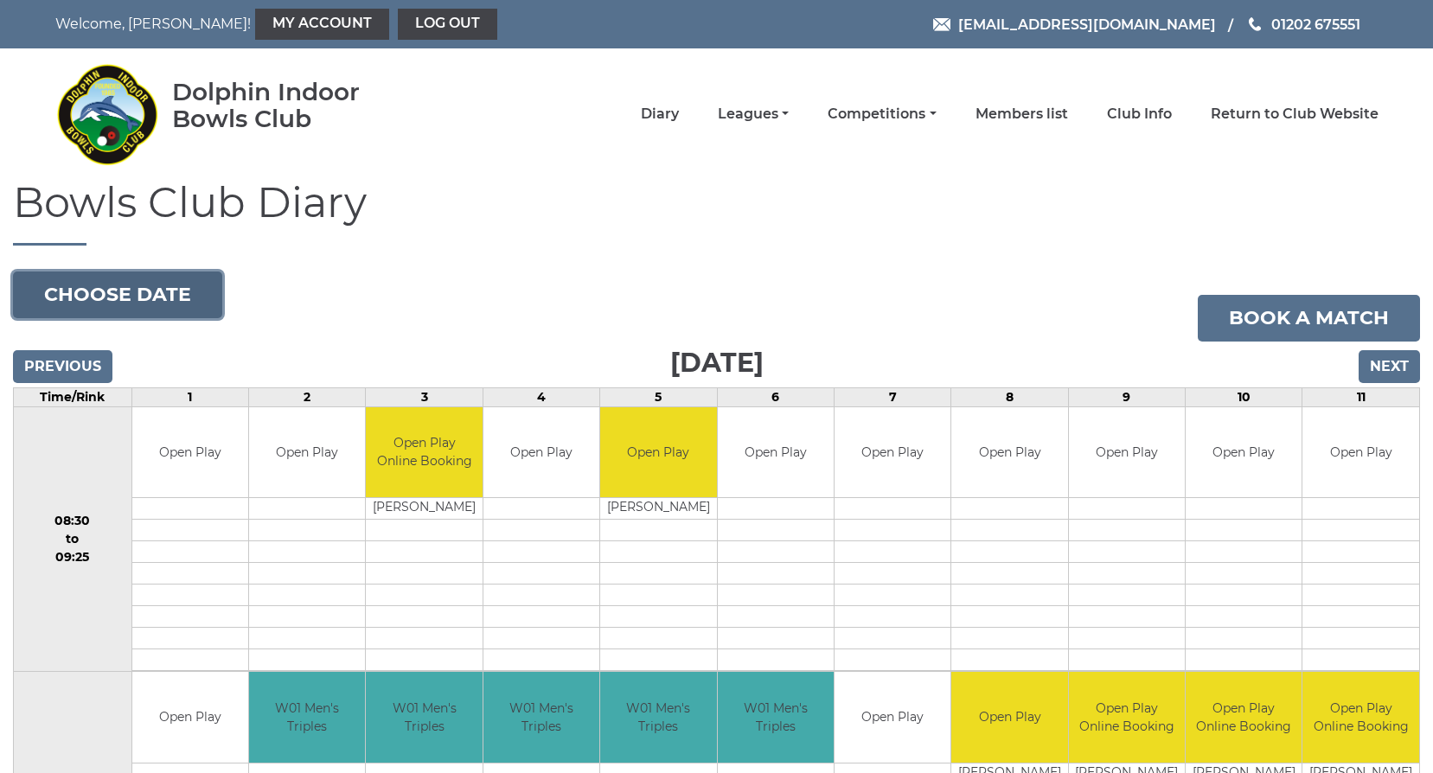
click at [104, 290] on button "Choose date" at bounding box center [117, 294] width 209 height 47
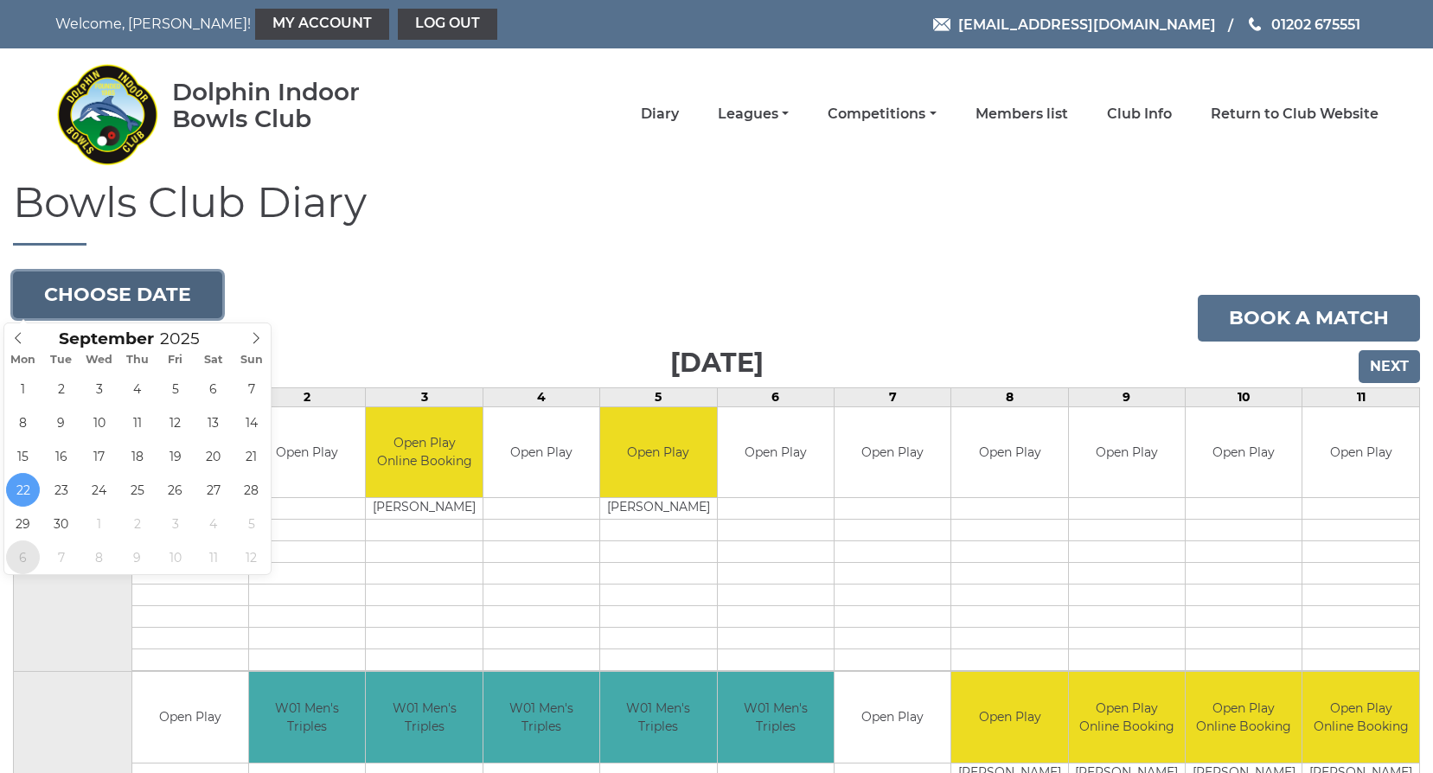
type input "[DATE]"
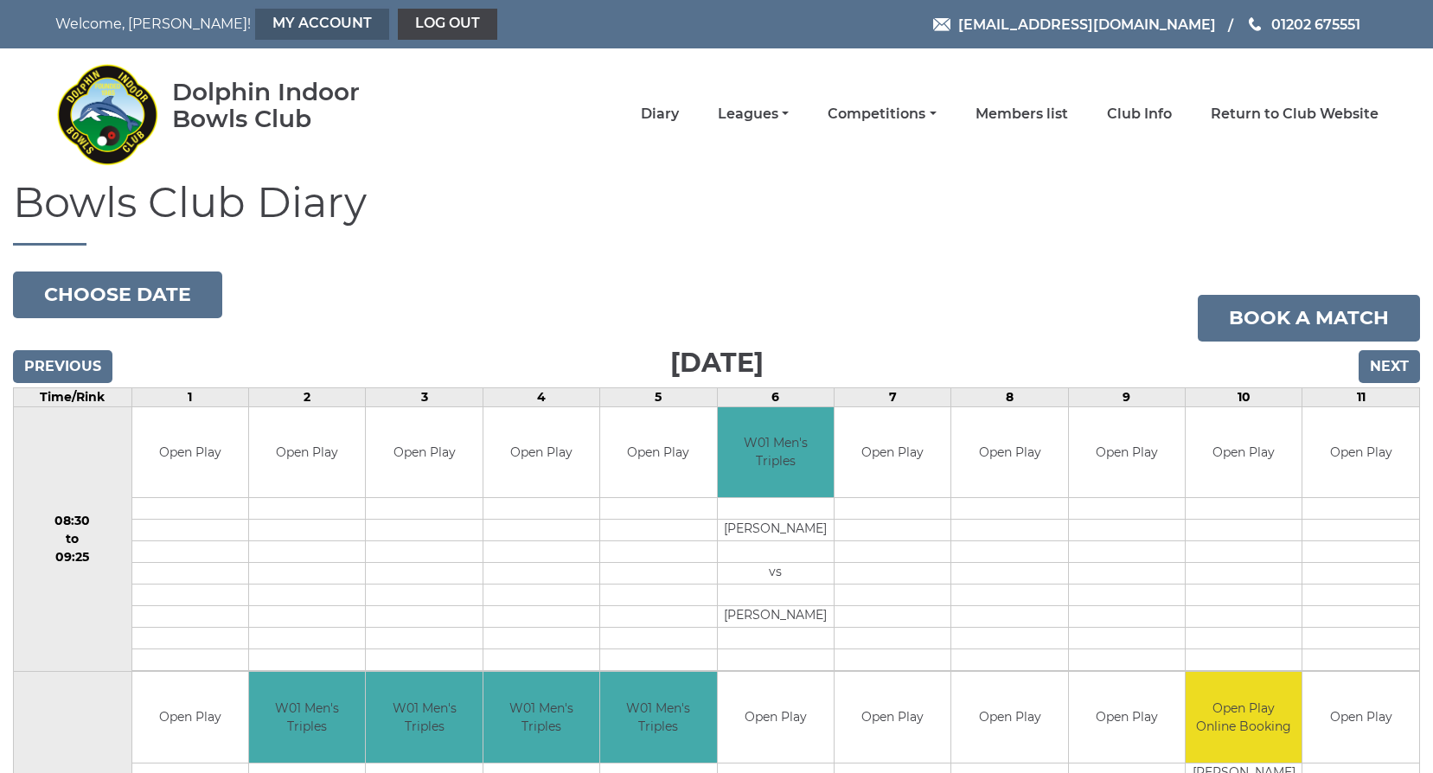
click at [295, 22] on link "My Account" at bounding box center [322, 24] width 134 height 31
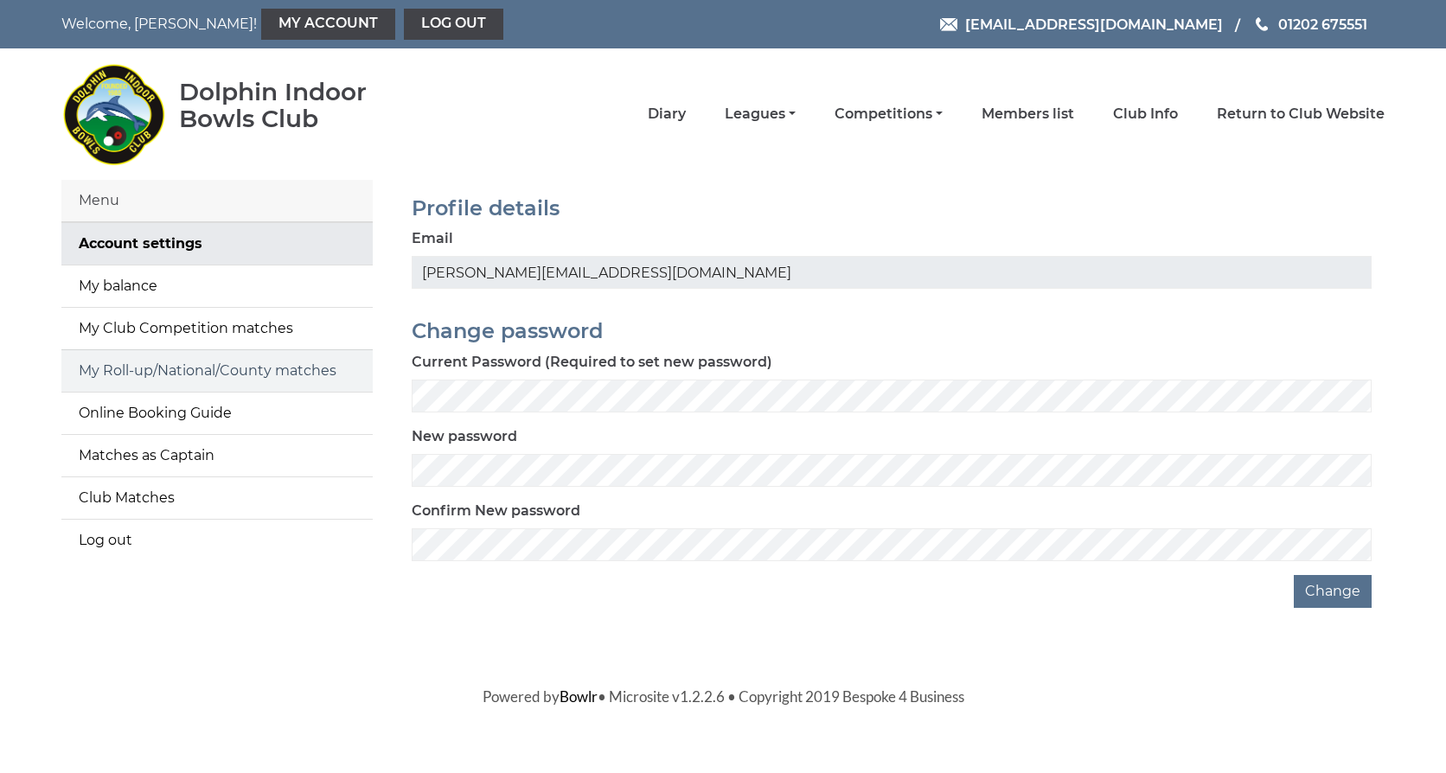
click at [137, 367] on link "My Roll-up/National/County matches" at bounding box center [216, 370] width 311 height 41
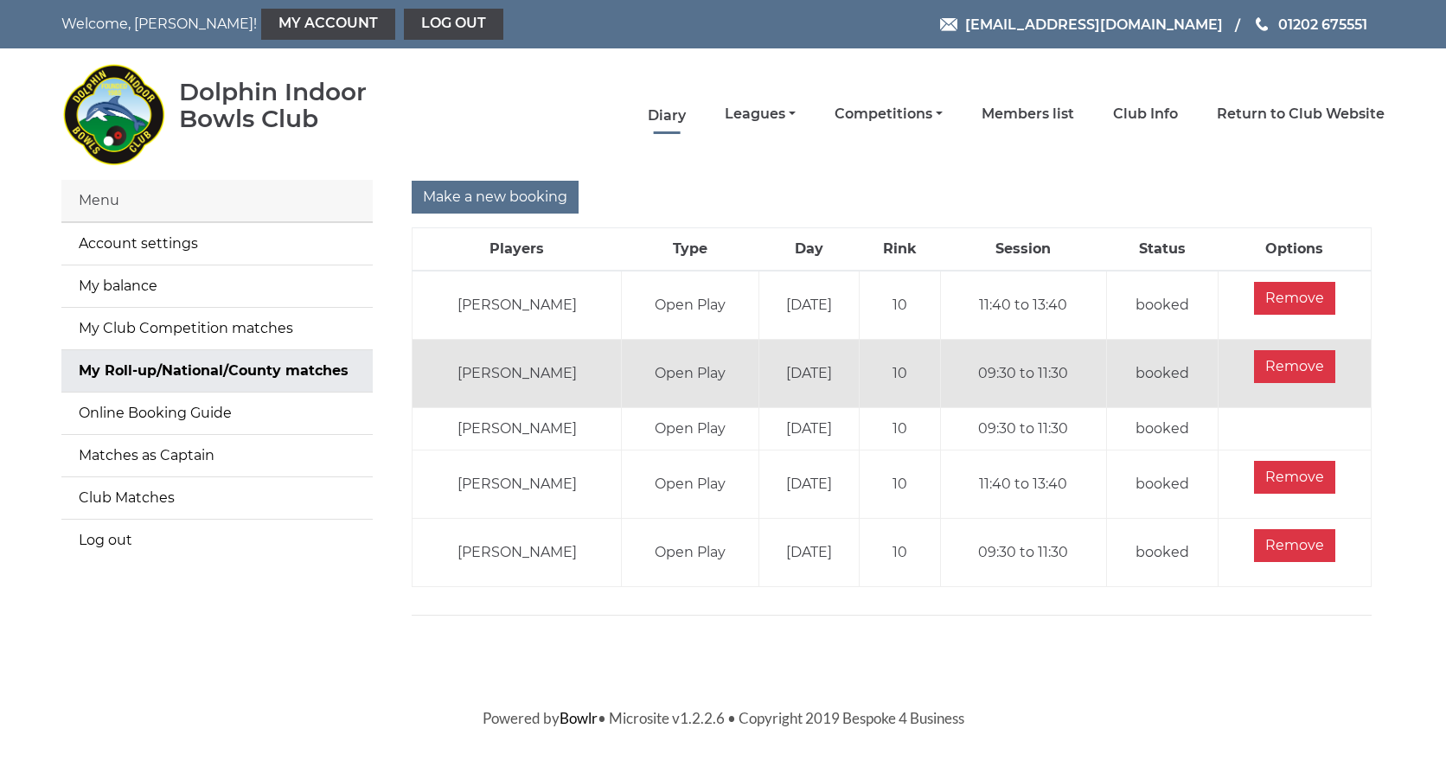
click at [663, 111] on link "Diary" at bounding box center [667, 115] width 38 height 19
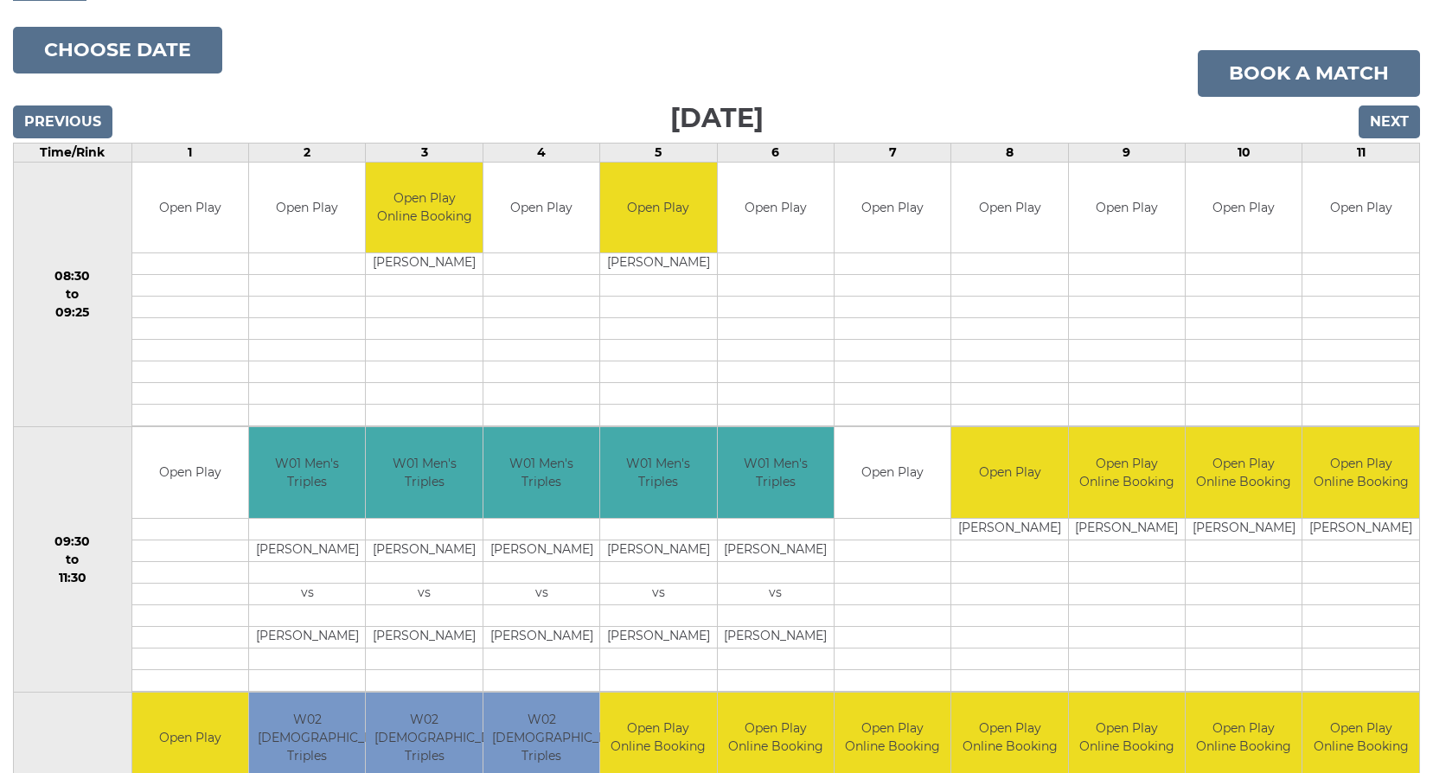
scroll to position [259, 0]
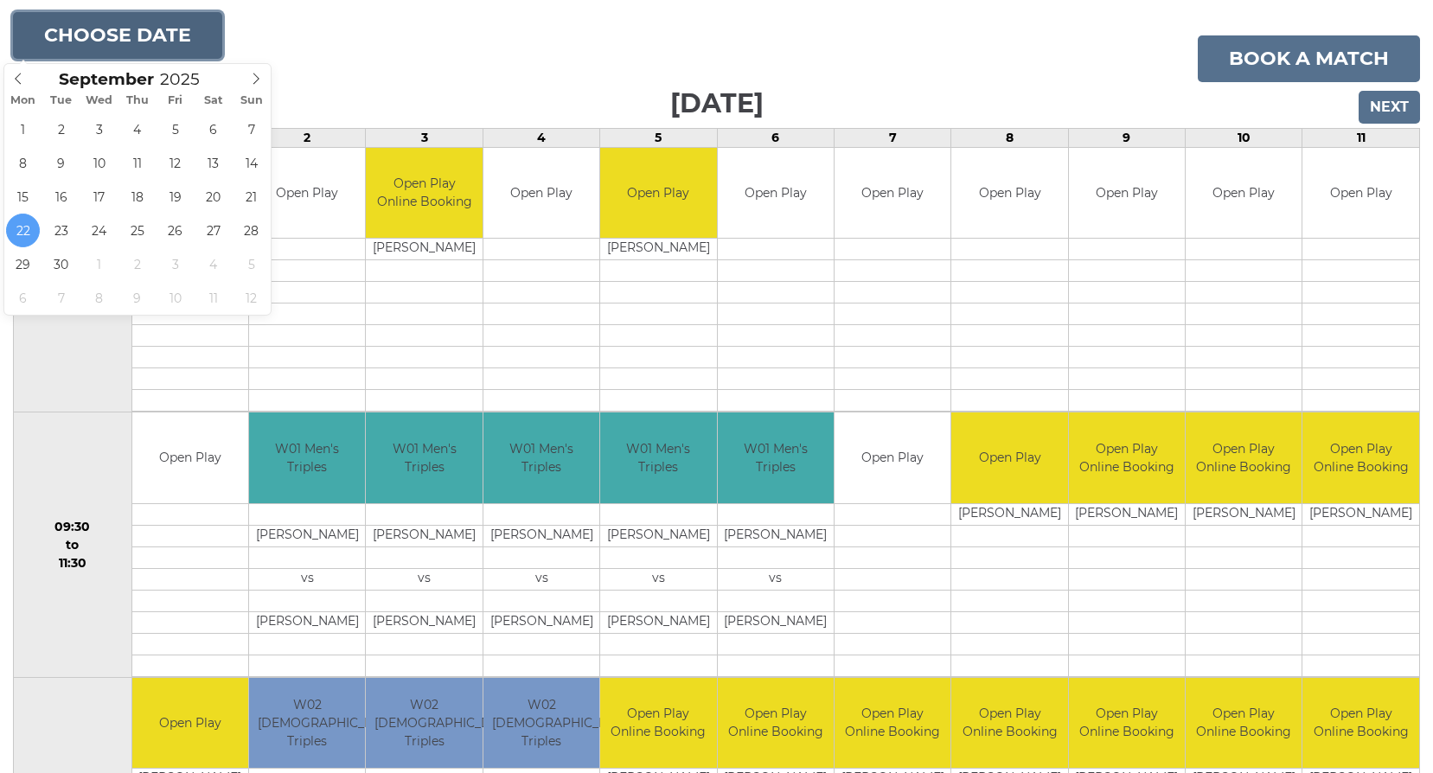
click at [92, 32] on button "Choose date" at bounding box center [117, 35] width 209 height 47
type input "[DATE]"
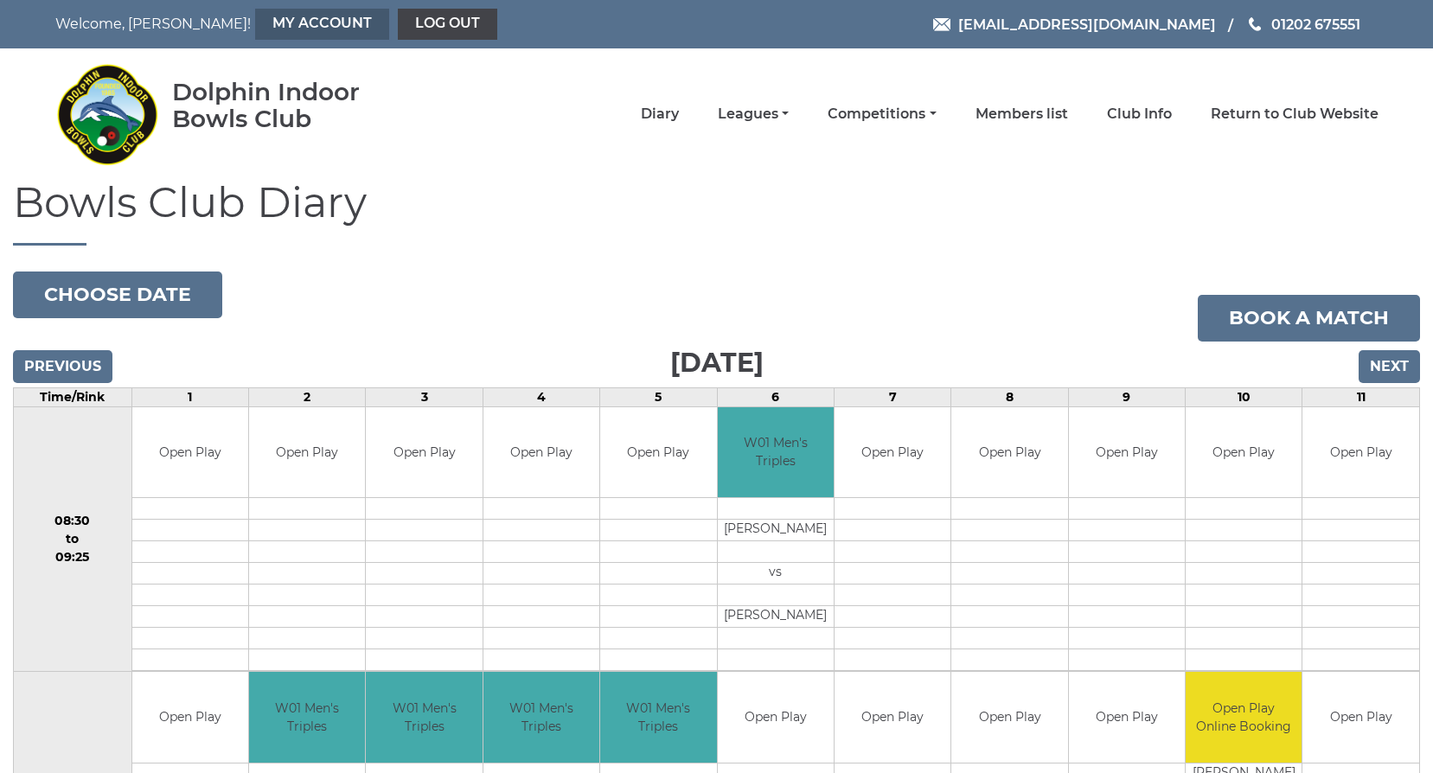
click at [330, 20] on link "My Account" at bounding box center [322, 24] width 134 height 31
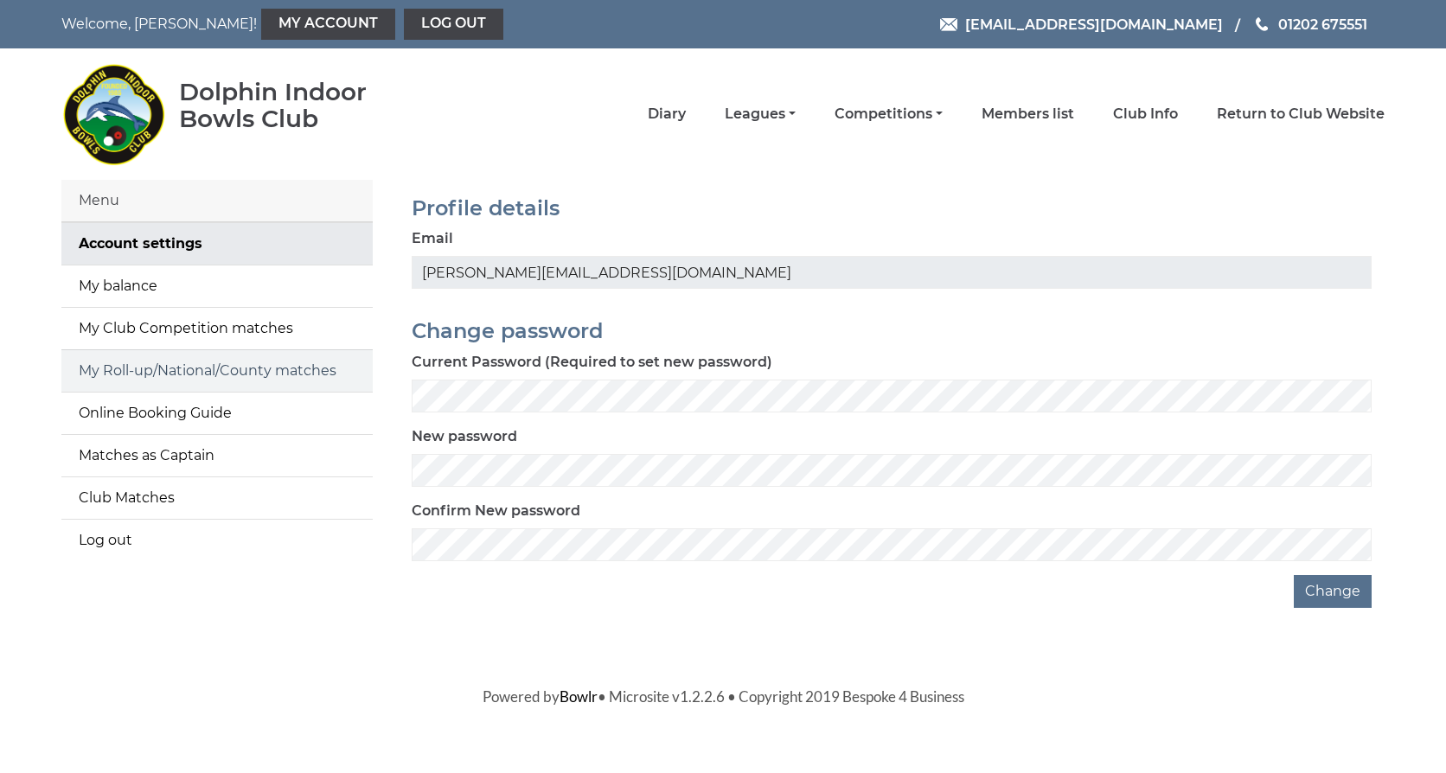
click at [158, 373] on link "My Roll-up/National/County matches" at bounding box center [216, 370] width 311 height 41
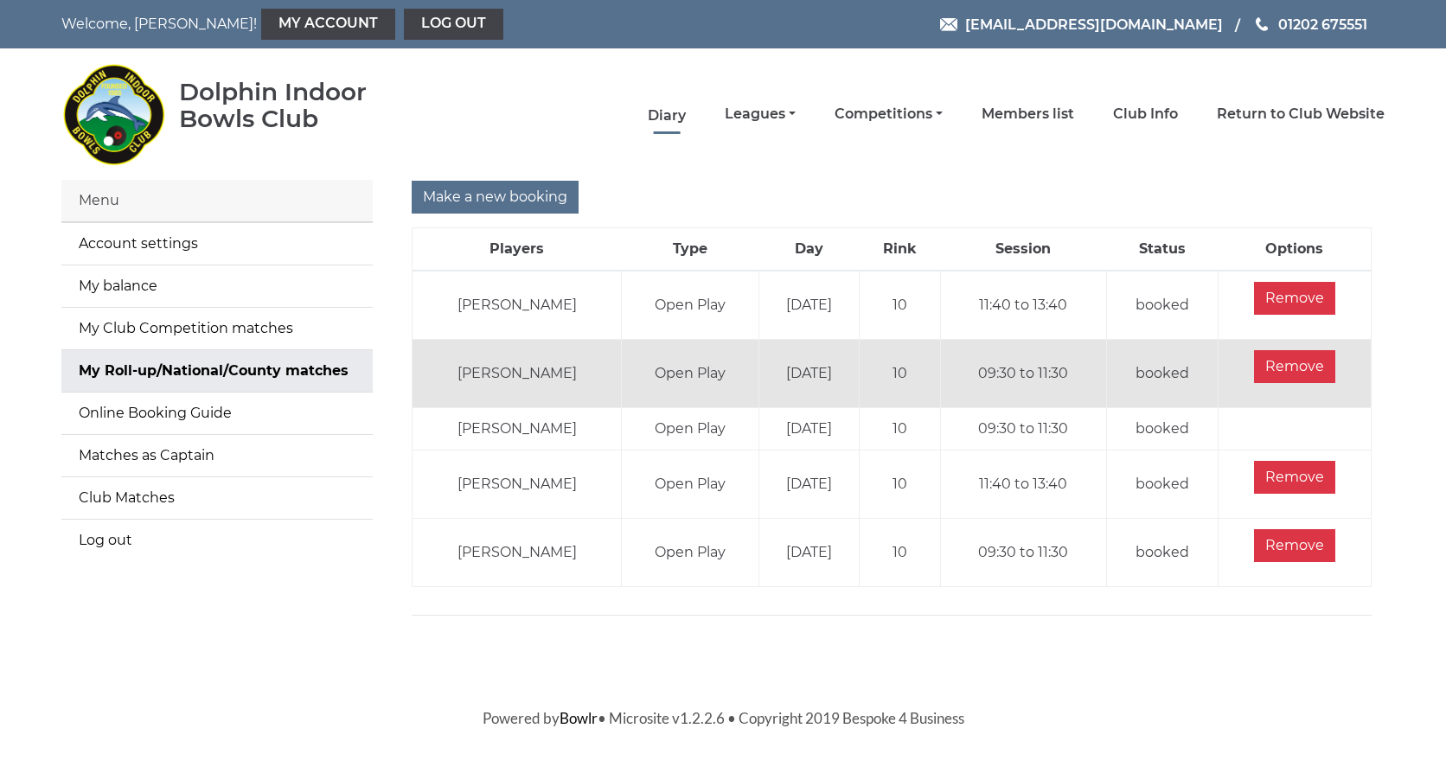
click at [681, 110] on link "Diary" at bounding box center [667, 115] width 38 height 19
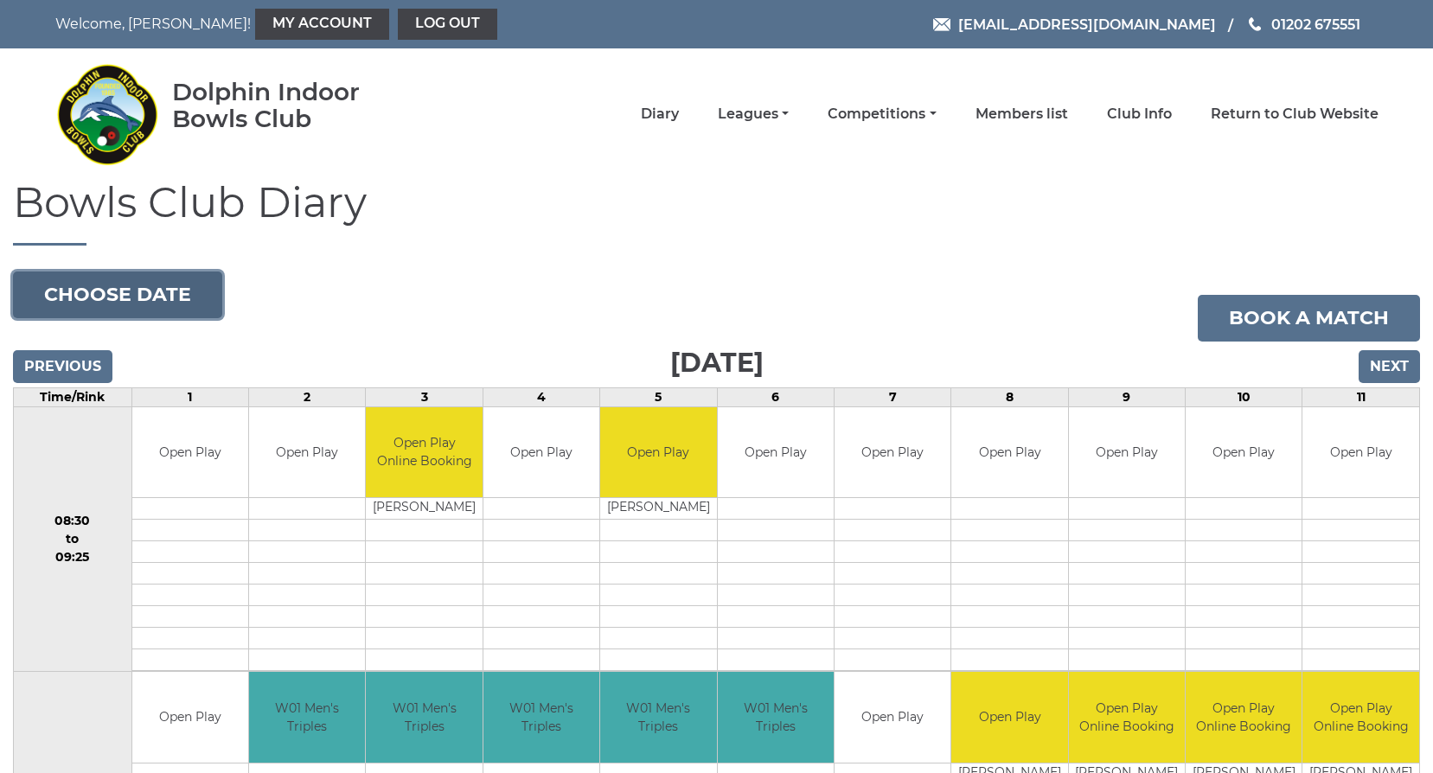
click at [109, 280] on button "Choose date" at bounding box center [117, 294] width 209 height 47
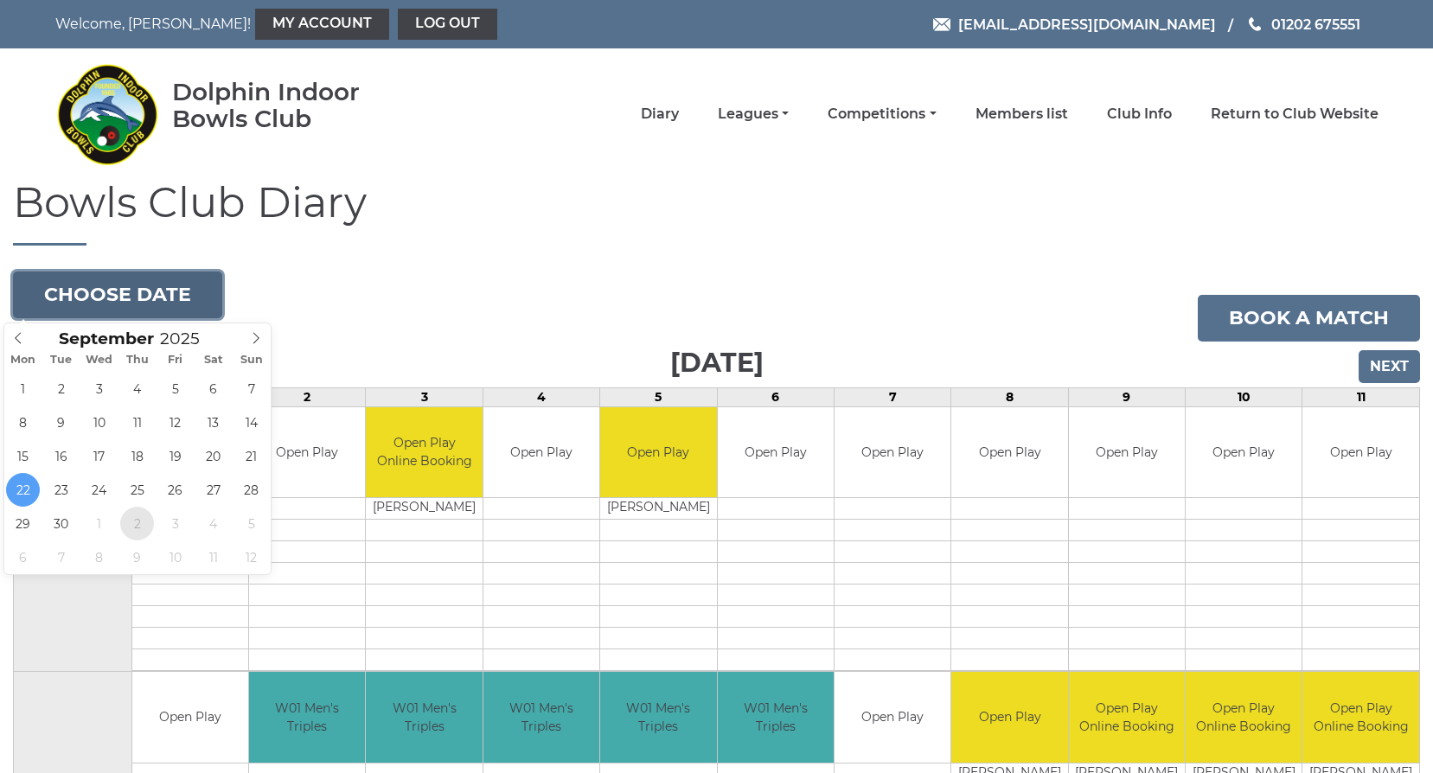
type input "2025-10-02"
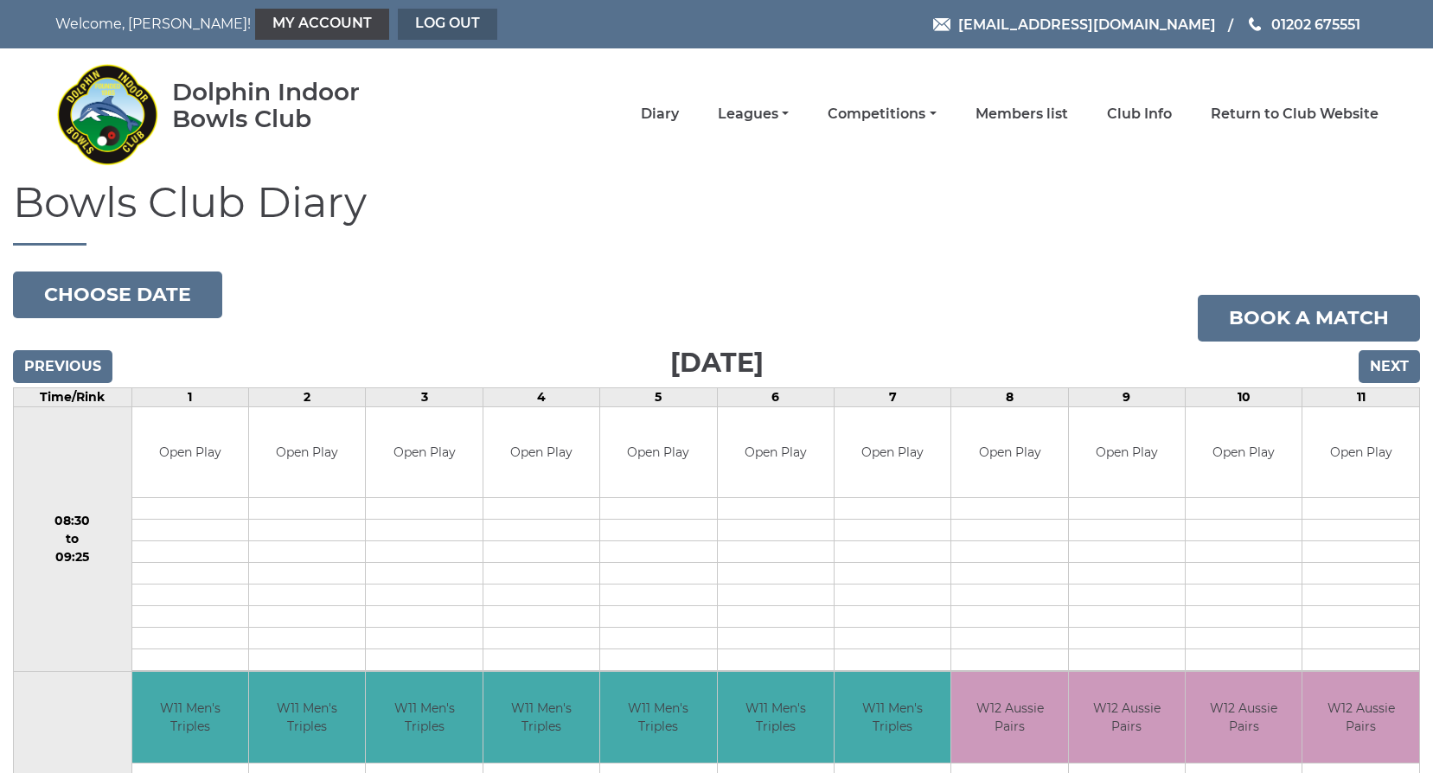
click at [425, 22] on link "Log out" at bounding box center [447, 24] width 99 height 31
